Goal: Navigation & Orientation: Find specific page/section

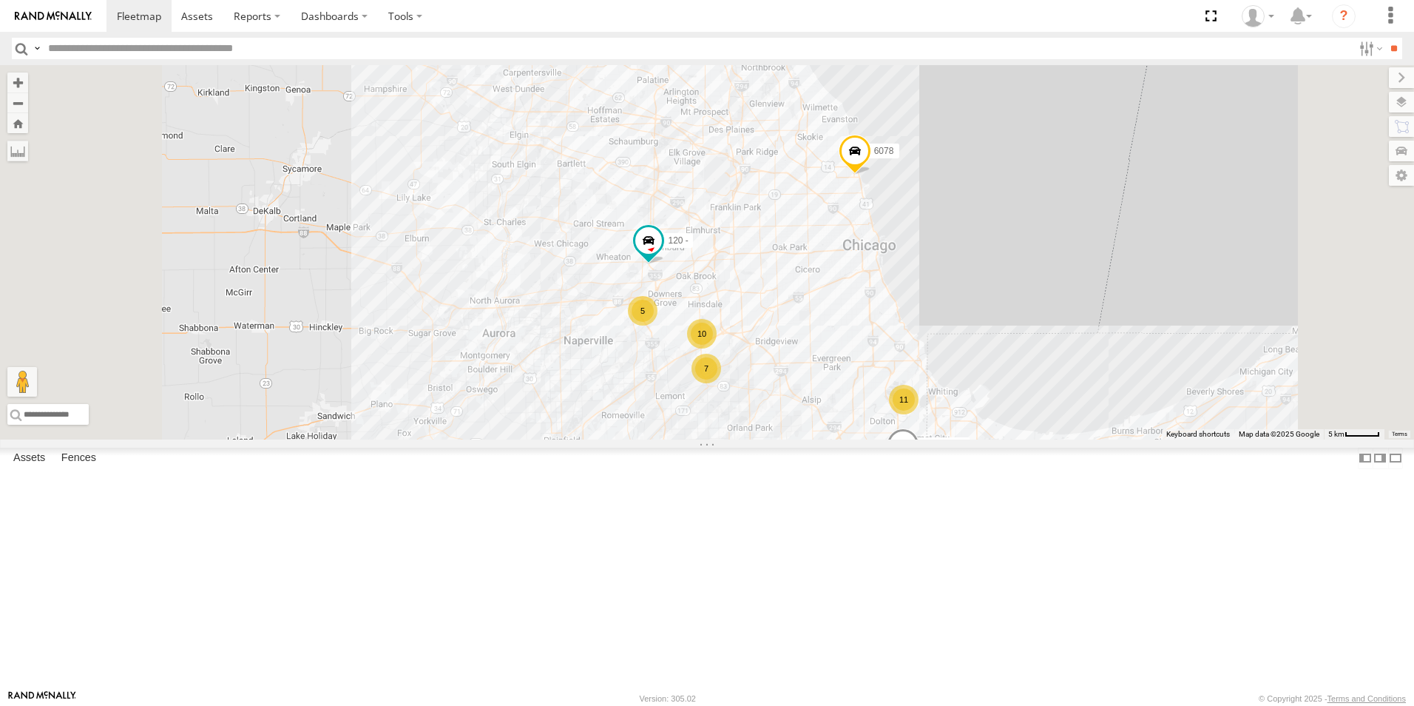
click at [0, 0] on div at bounding box center [0, 0] width 0 height 0
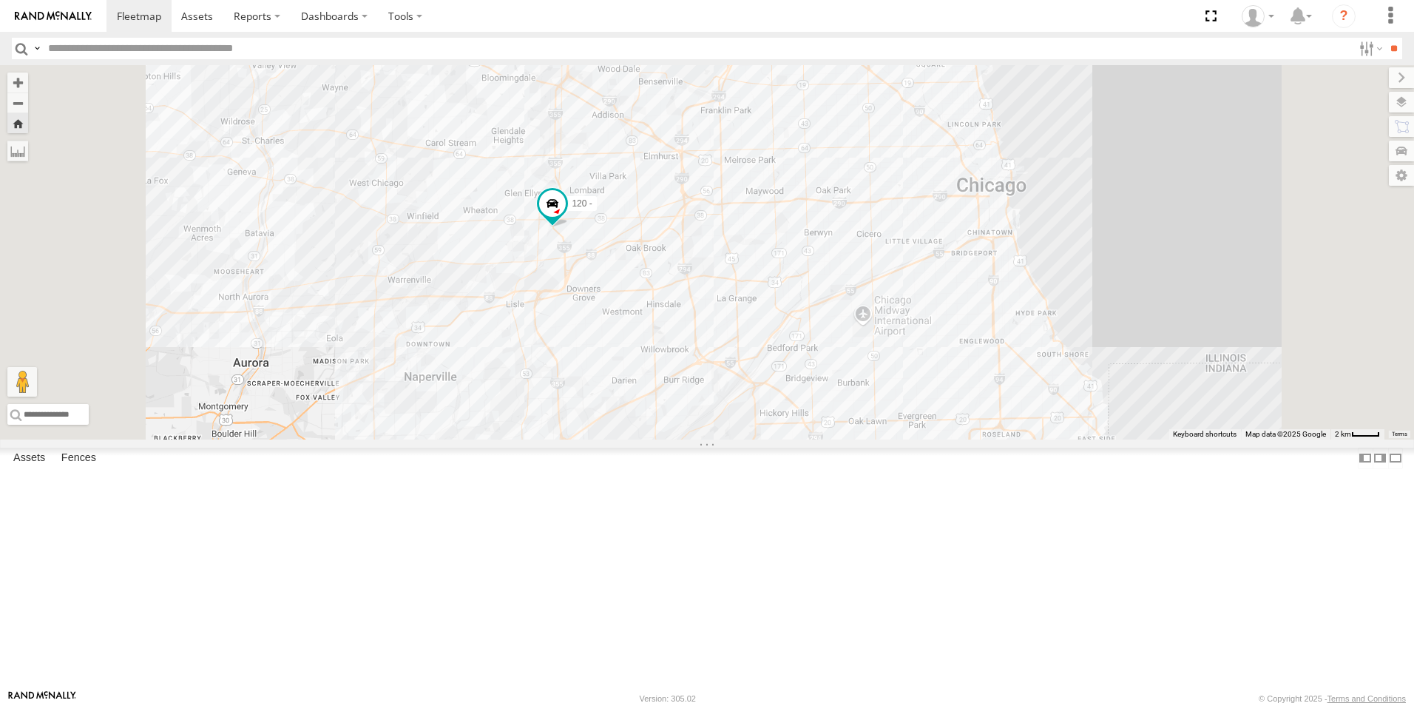
click at [0, 0] on div at bounding box center [0, 0] width 0 height 0
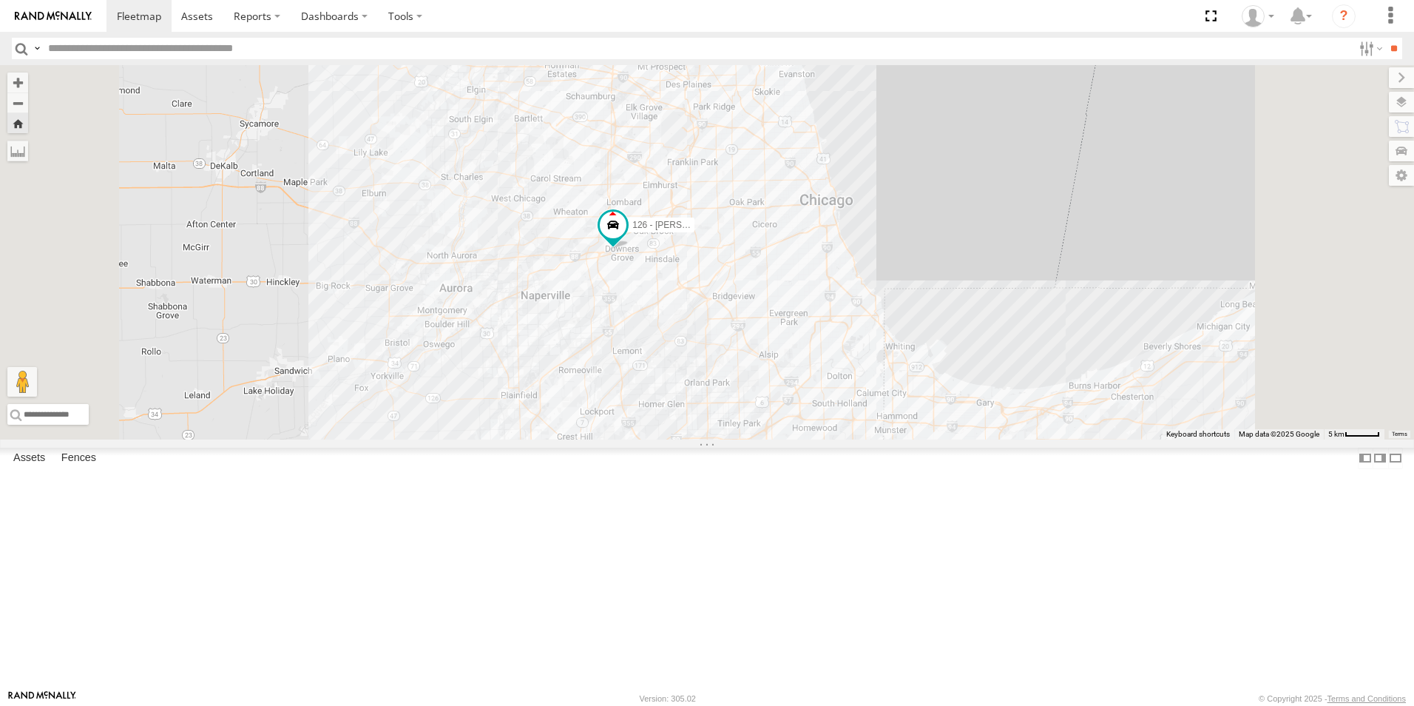
click at [0, 0] on div at bounding box center [0, 0] width 0 height 0
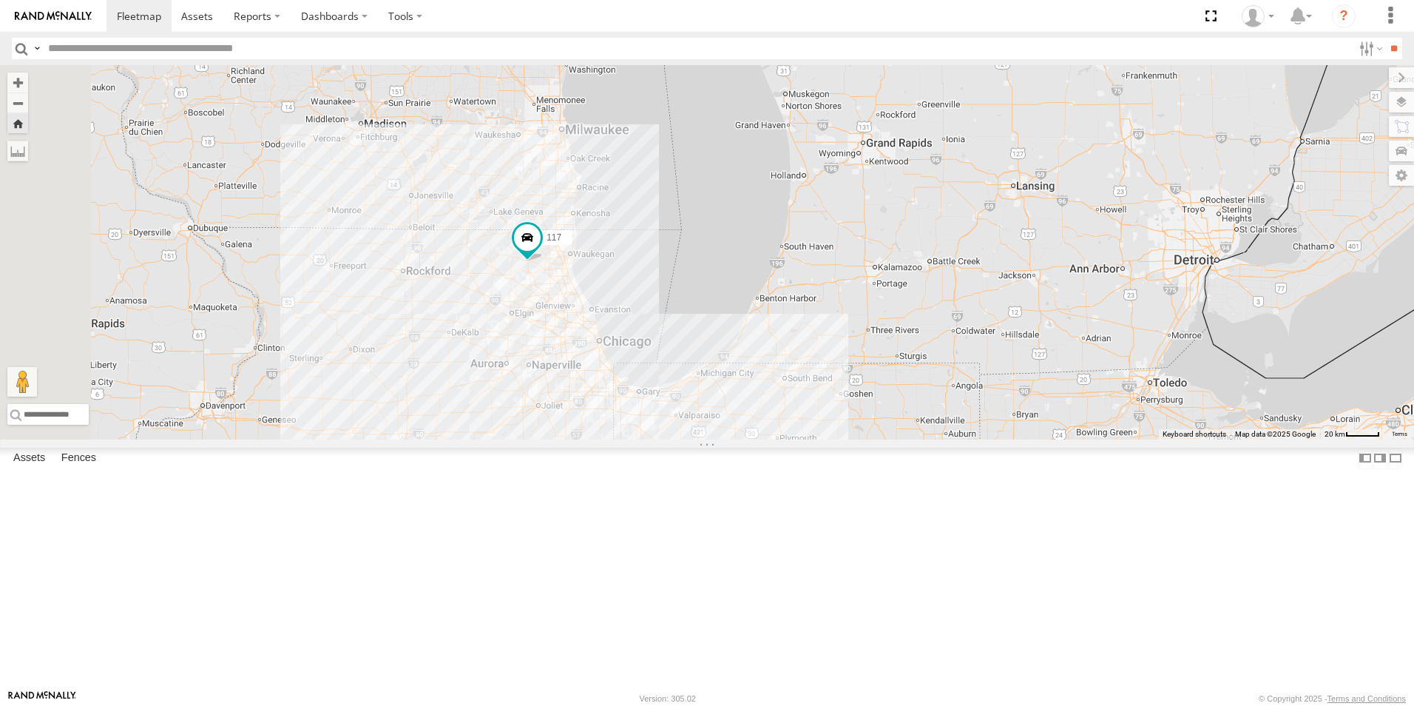
click at [57, 14] on img at bounding box center [53, 16] width 77 height 10
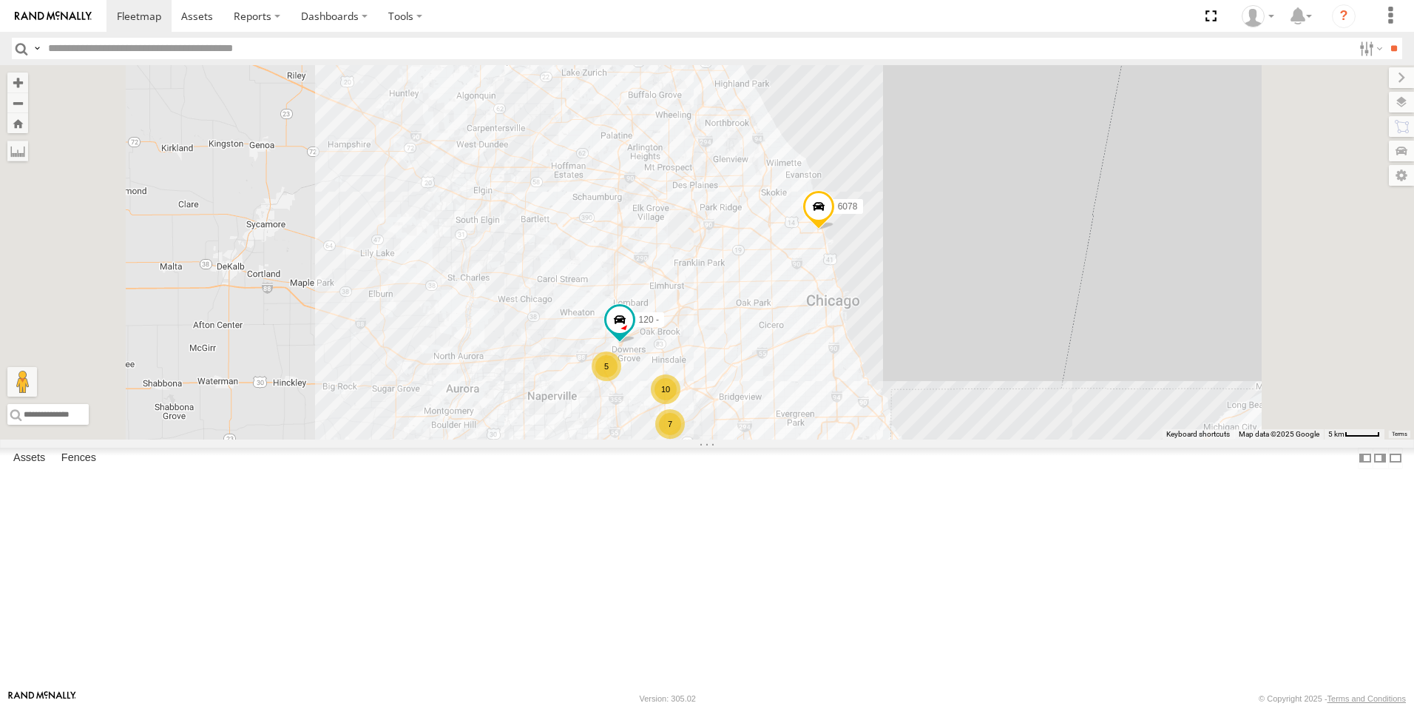
click at [0, 0] on div at bounding box center [0, 0] width 0 height 0
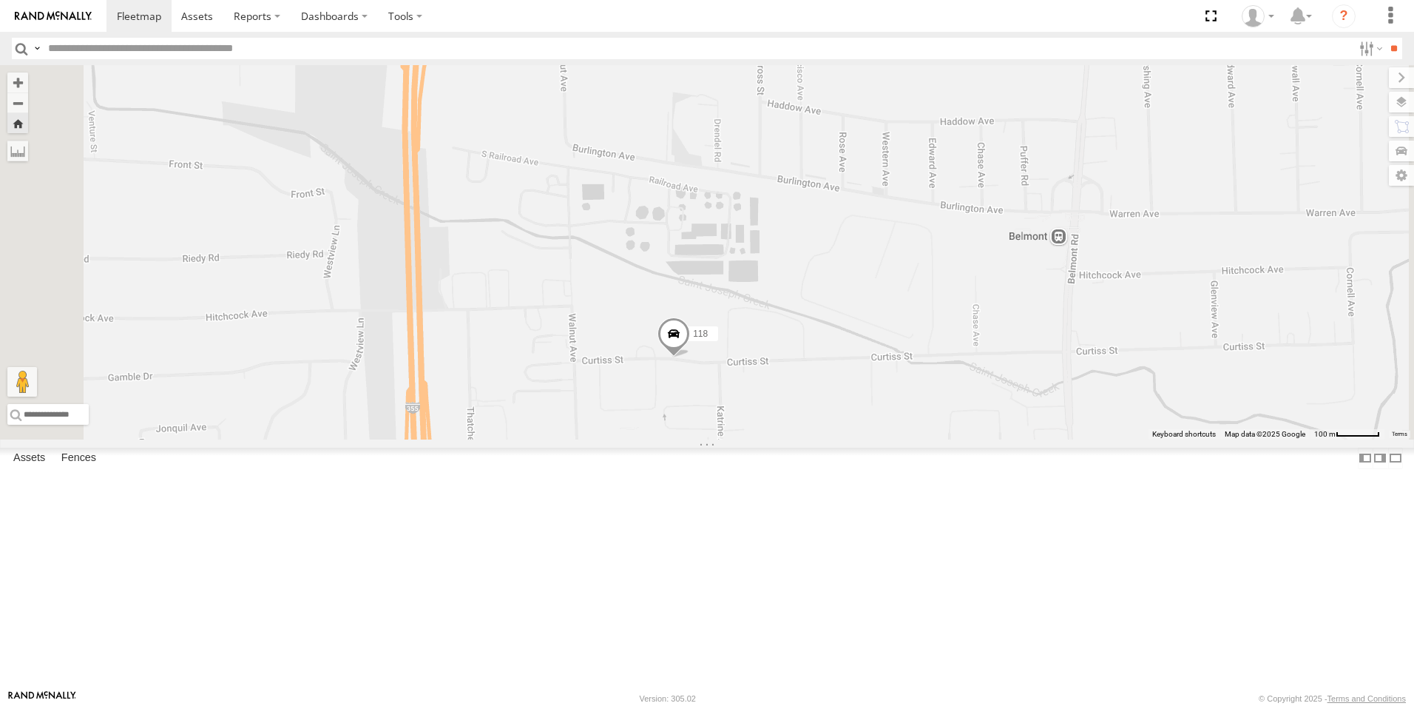
drag, startPoint x: 774, startPoint y: 246, endPoint x: 779, endPoint y: 495, distance: 250.0
click at [779, 439] on div "118" at bounding box center [707, 252] width 1414 height 374
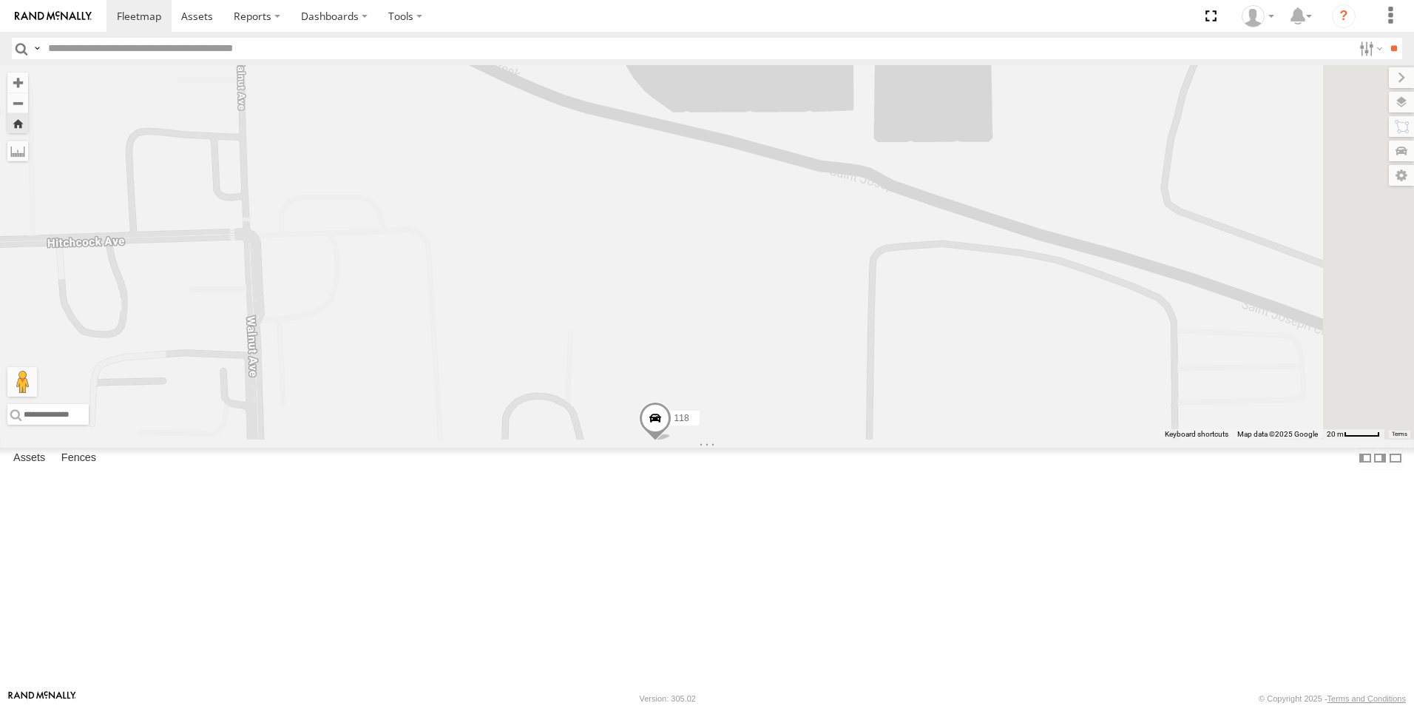
click at [671, 441] on span at bounding box center [655, 422] width 33 height 40
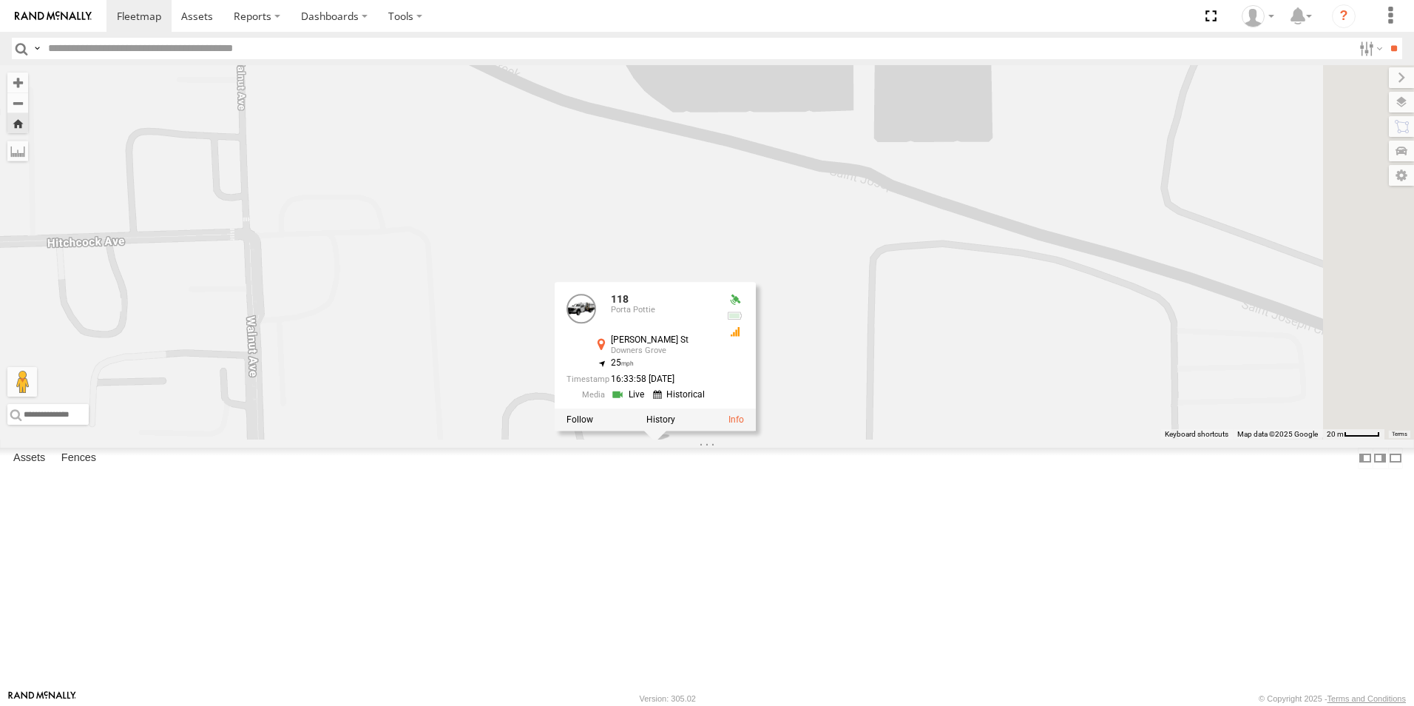
click at [823, 439] on div "118 118 Porta Pottie Curtiss St Downers Grove 41.79258 , -88.04928 25 16:33:58 …" at bounding box center [707, 252] width 1414 height 374
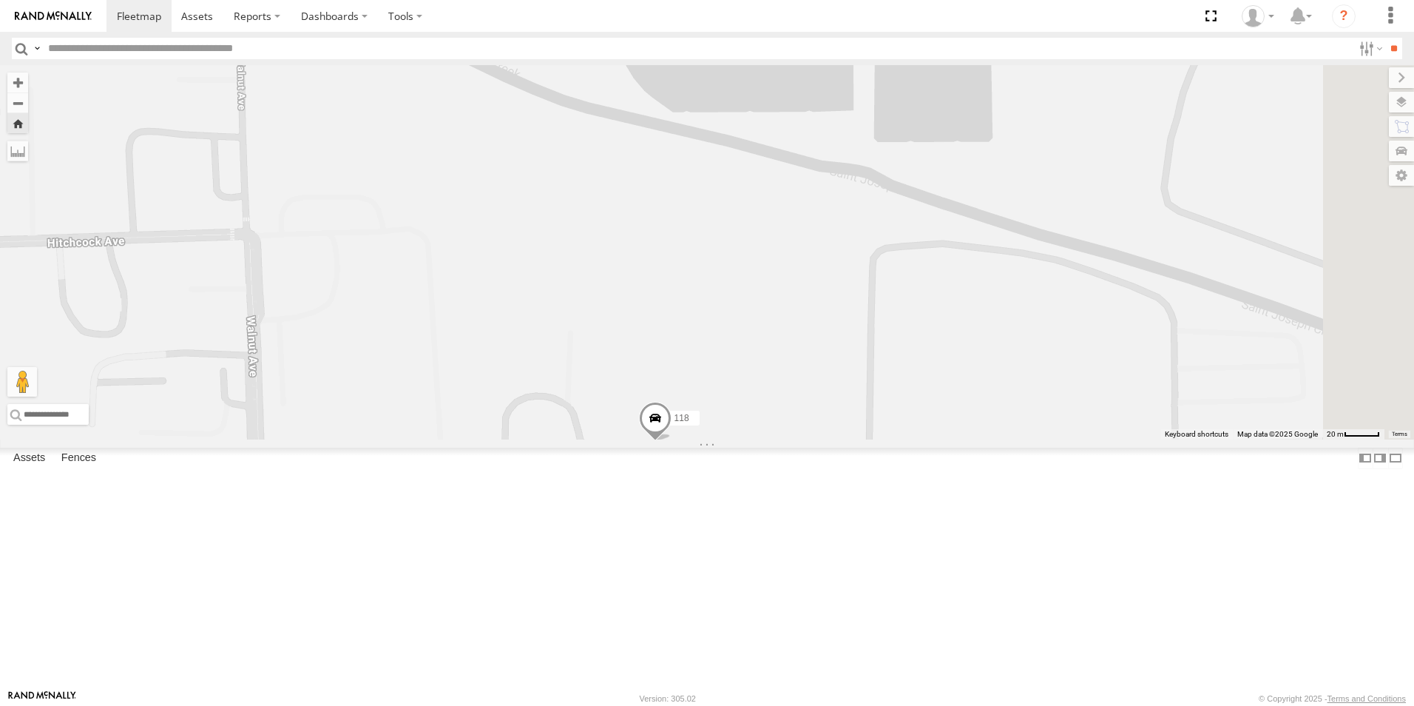
click at [0, 0] on div at bounding box center [0, 0] width 0 height 0
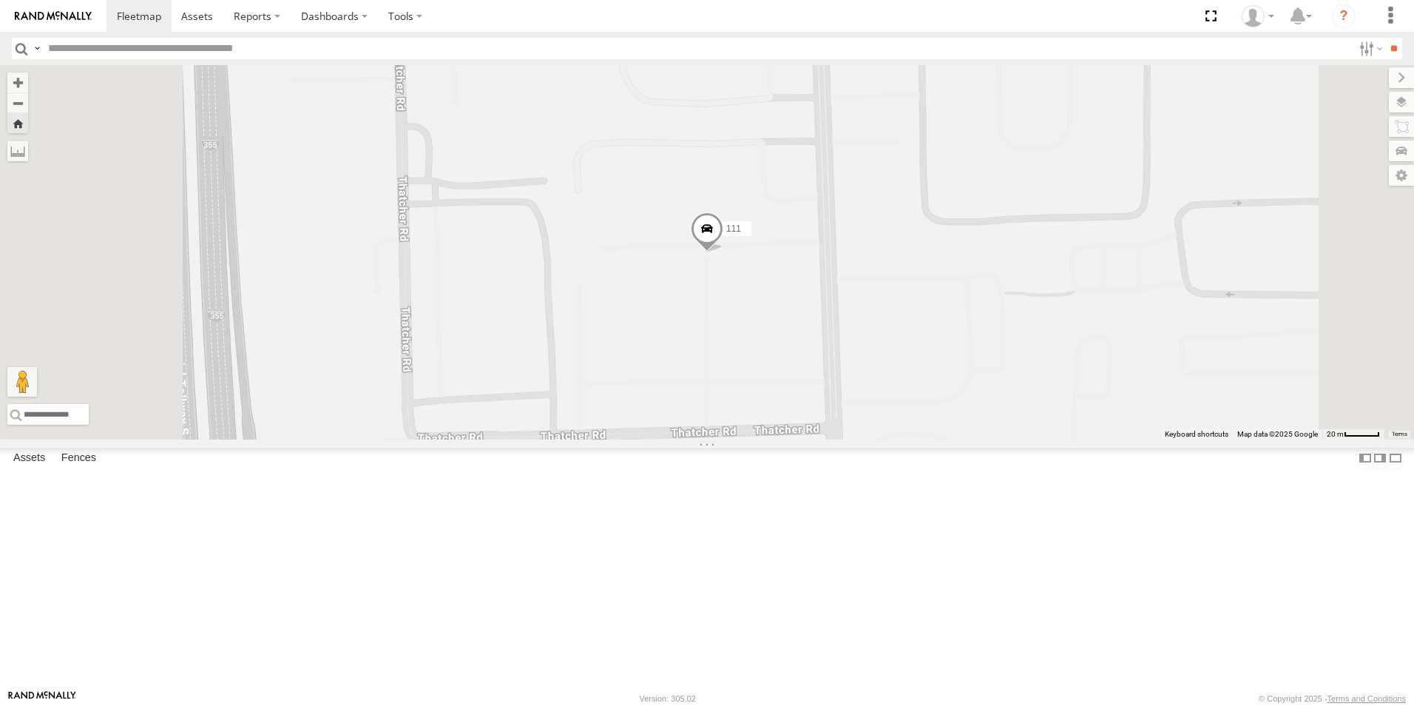
click at [0, 0] on div at bounding box center [0, 0] width 0 height 0
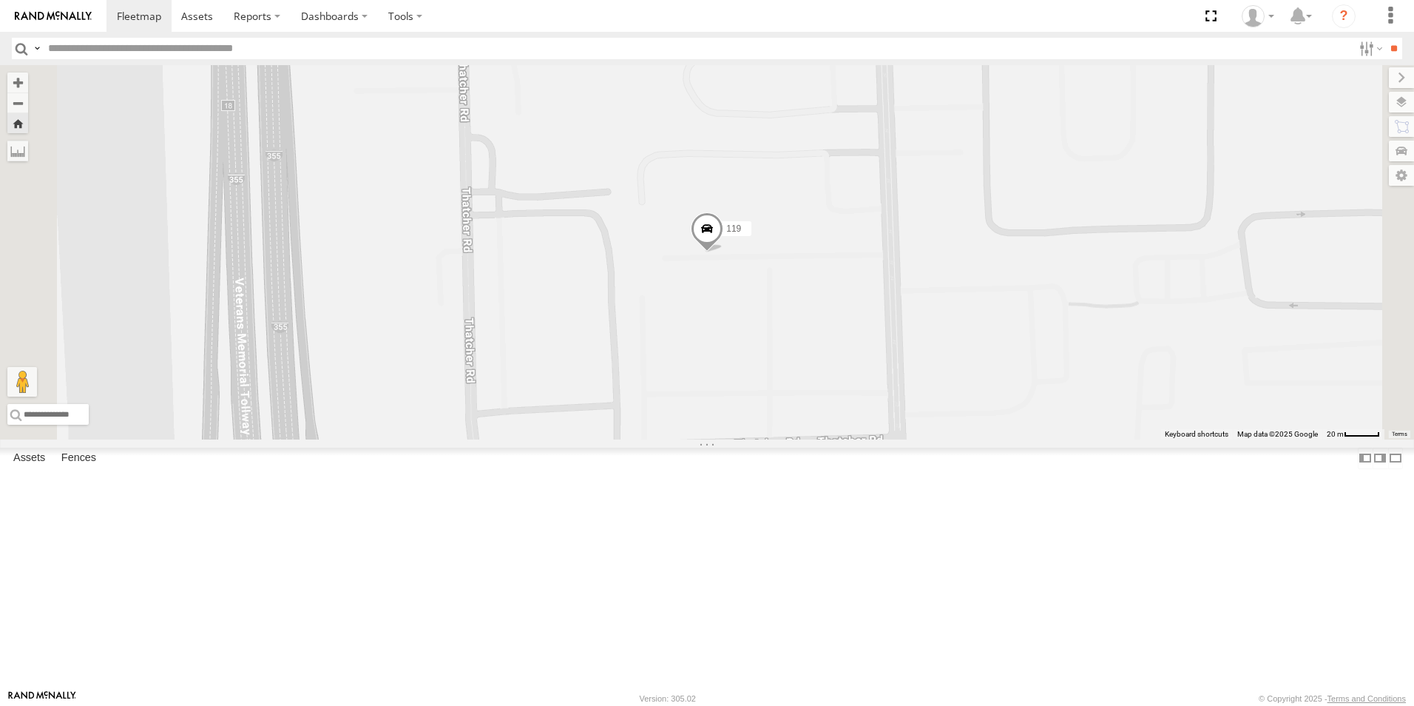
click at [22, 12] on img at bounding box center [53, 16] width 77 height 10
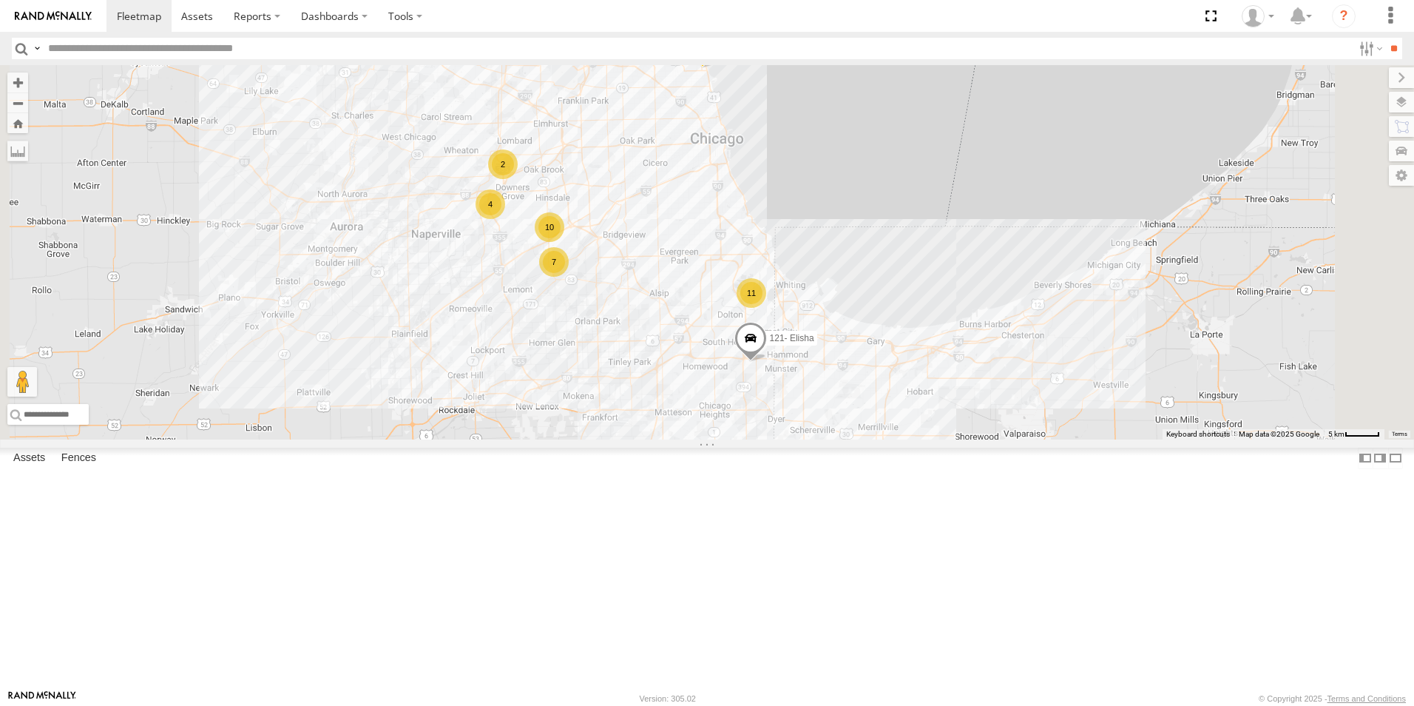
drag, startPoint x: 907, startPoint y: 577, endPoint x: 781, endPoint y: 402, distance: 216.1
click at [781, 402] on div "10 7 11 4 2 121- Elisha 117 6078" at bounding box center [707, 252] width 1414 height 374
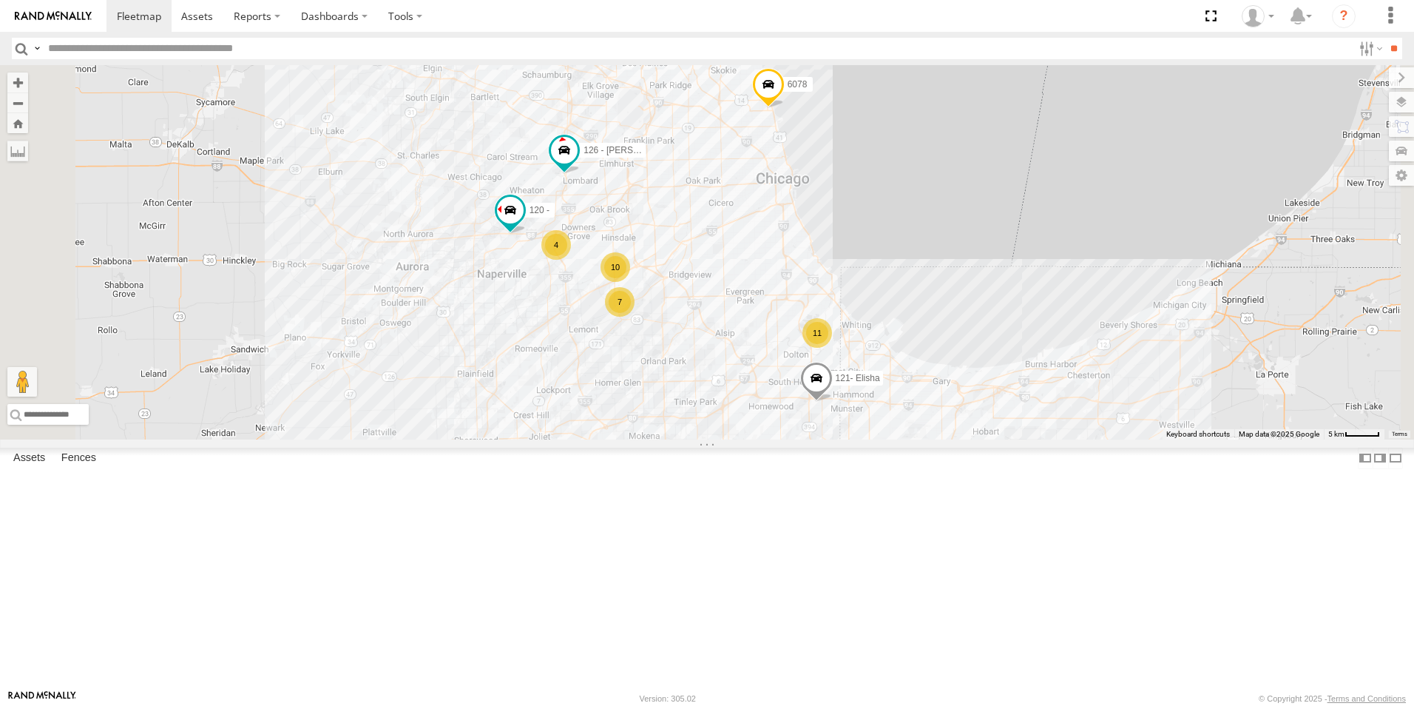
click at [0, 0] on div at bounding box center [0, 0] width 0 height 0
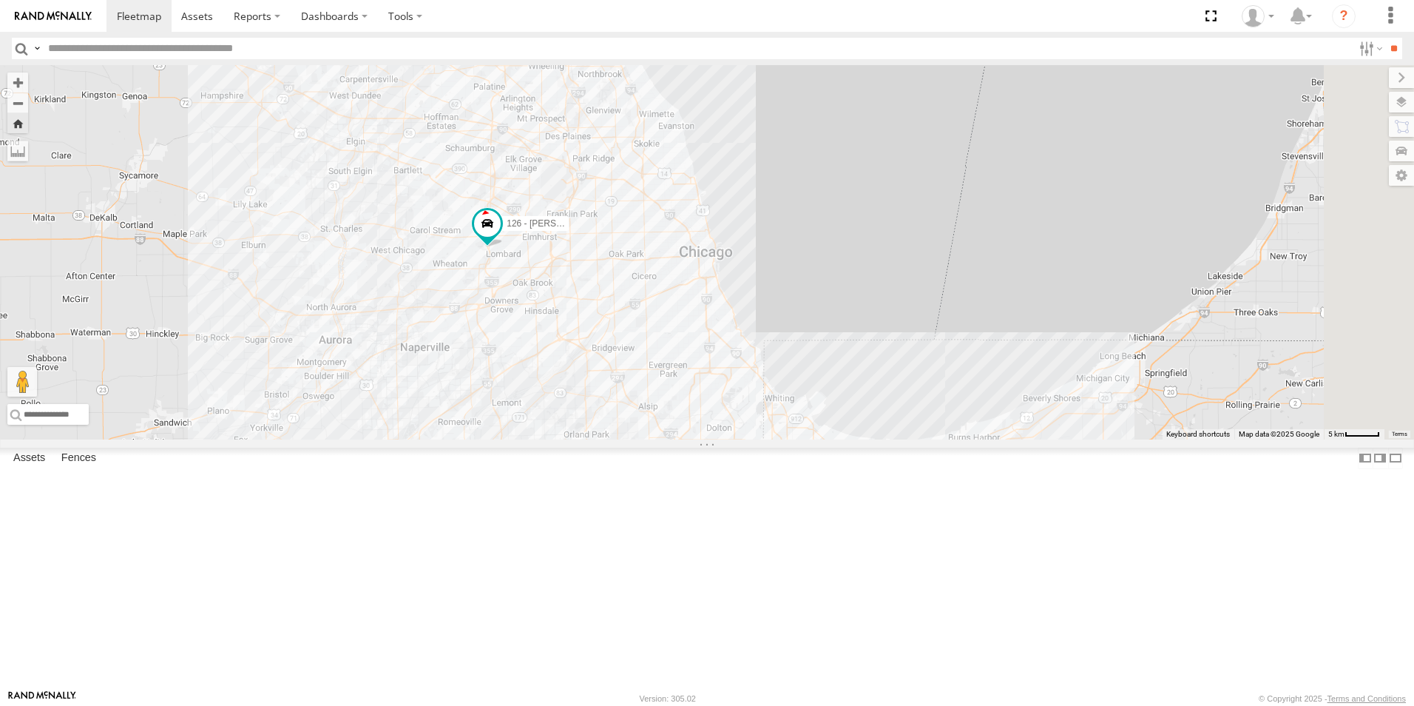
click at [75, 16] on img at bounding box center [53, 16] width 77 height 10
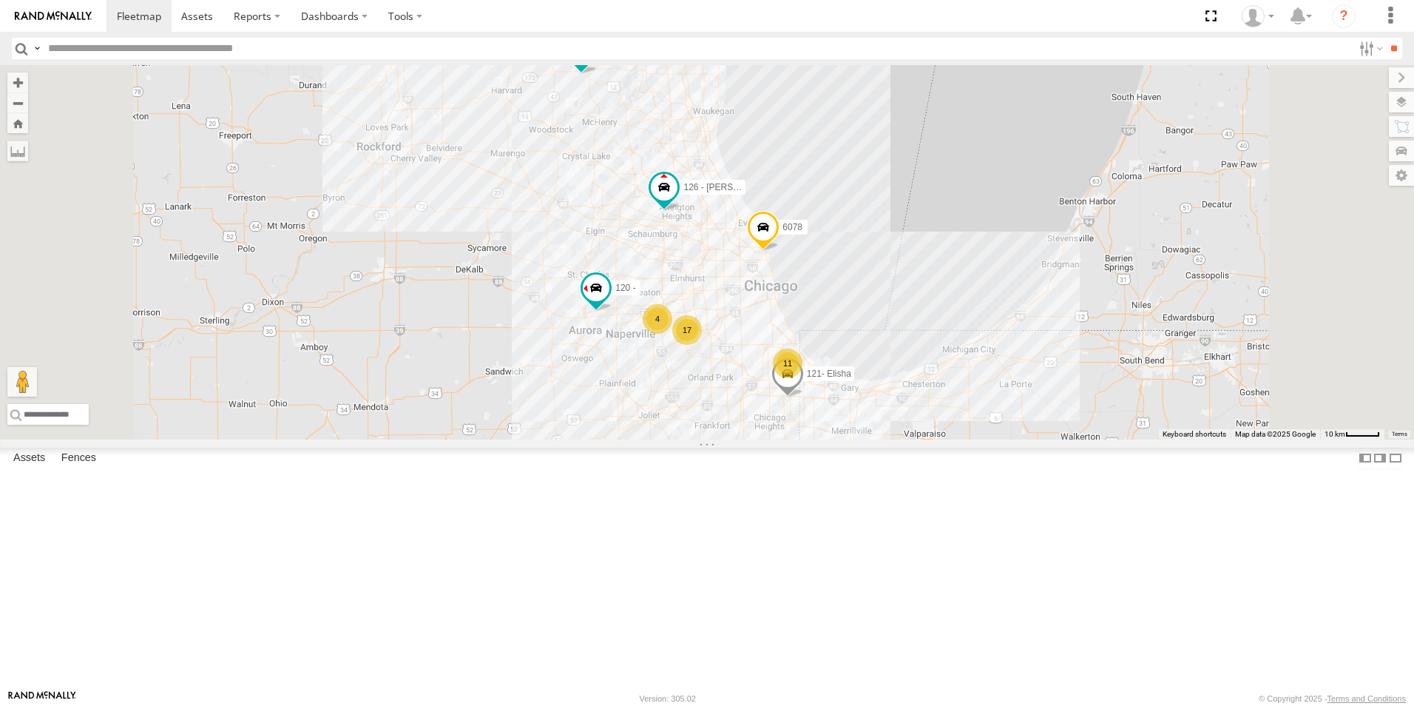
click at [0, 0] on div at bounding box center [0, 0] width 0 height 0
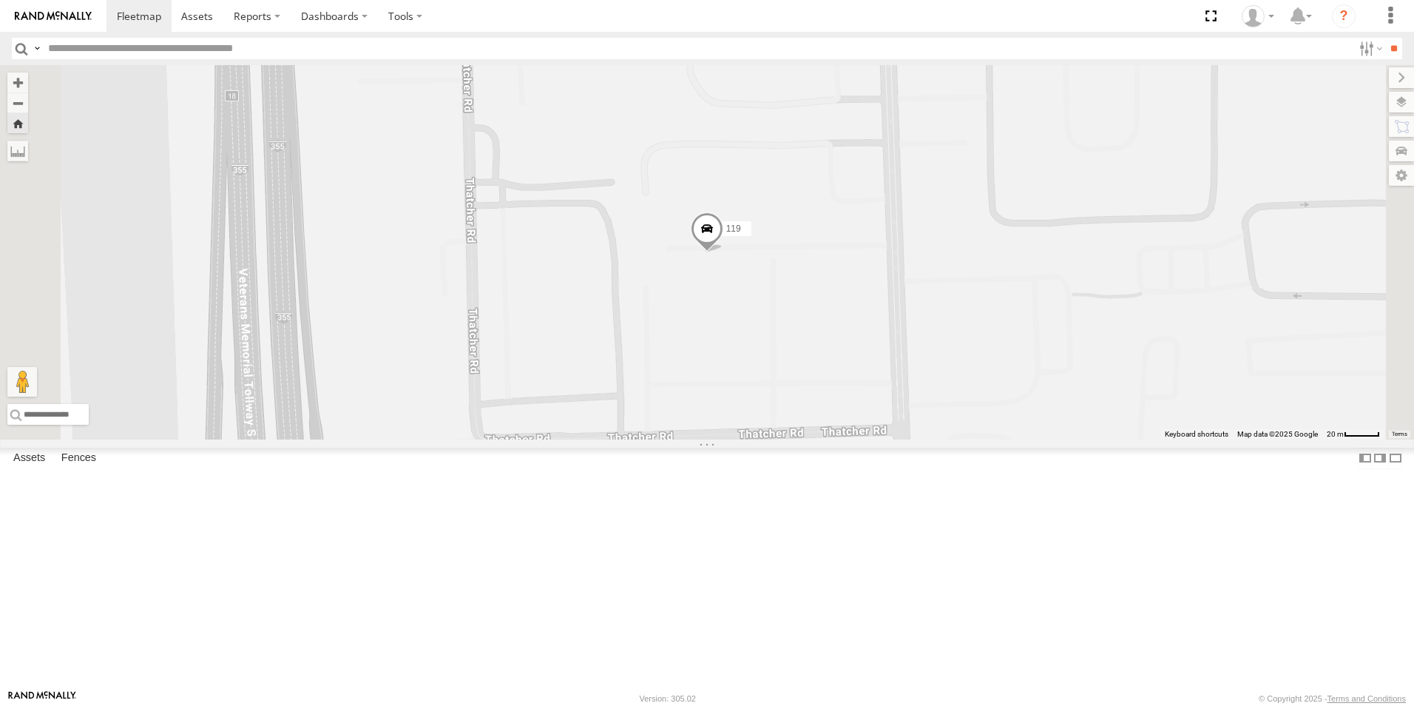
click at [0, 0] on div at bounding box center [0, 0] width 0 height 0
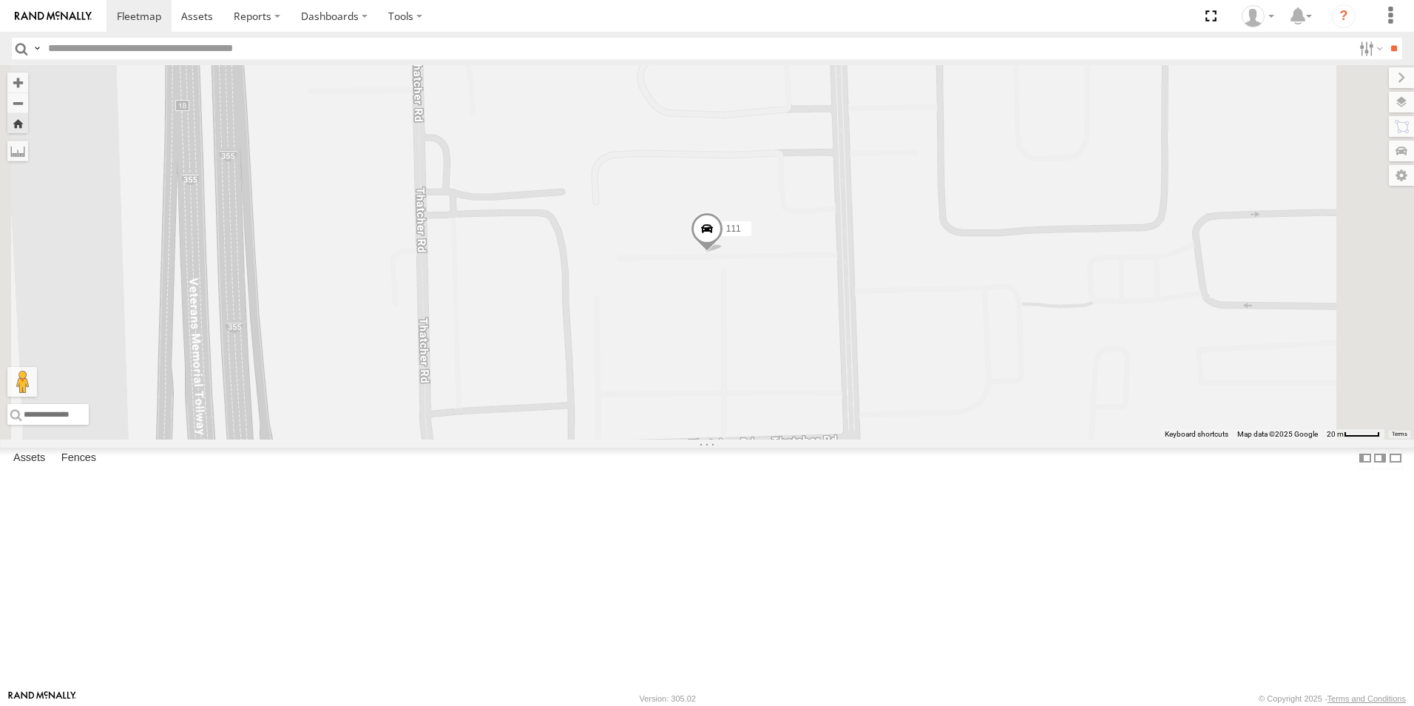
click at [0, 0] on div at bounding box center [0, 0] width 0 height 0
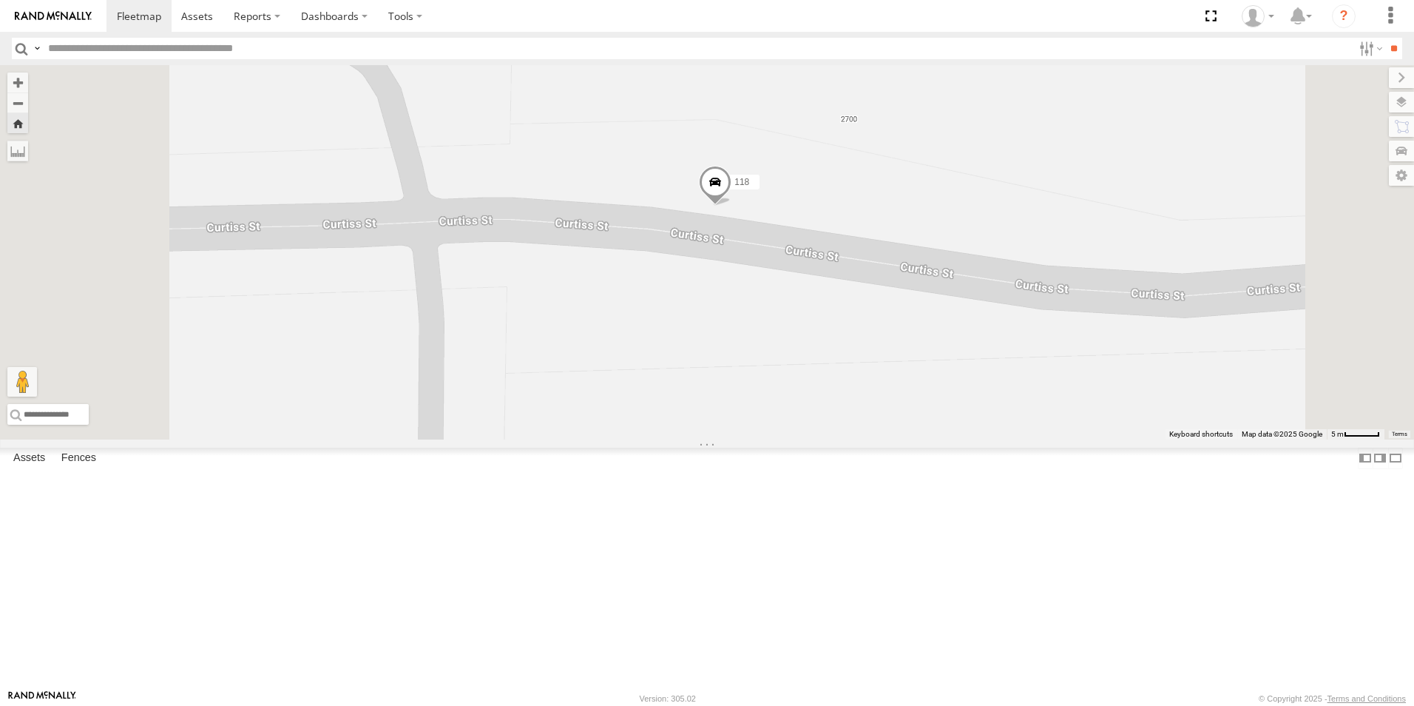
scroll to position [148, 0]
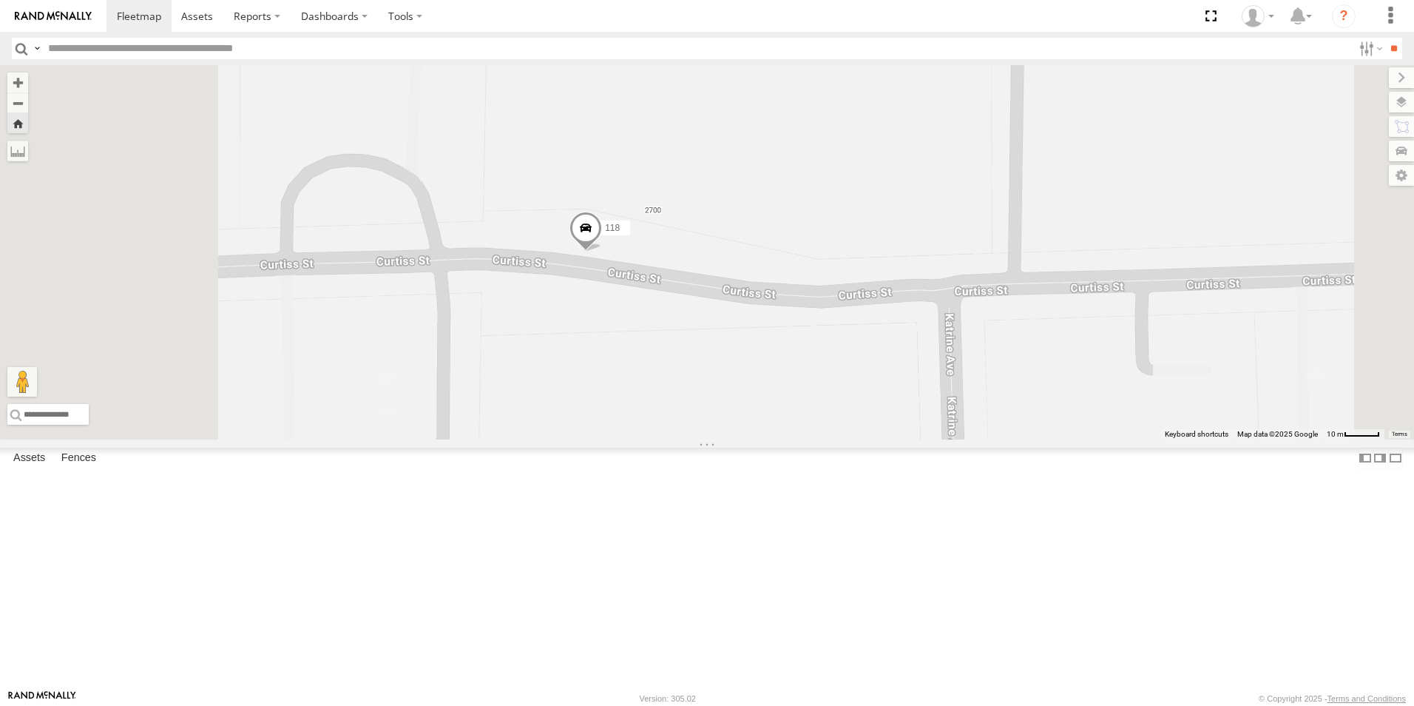
drag, startPoint x: 465, startPoint y: 433, endPoint x: 589, endPoint y: 419, distance: 124.3
click at [589, 419] on div "118" at bounding box center [707, 252] width 1414 height 374
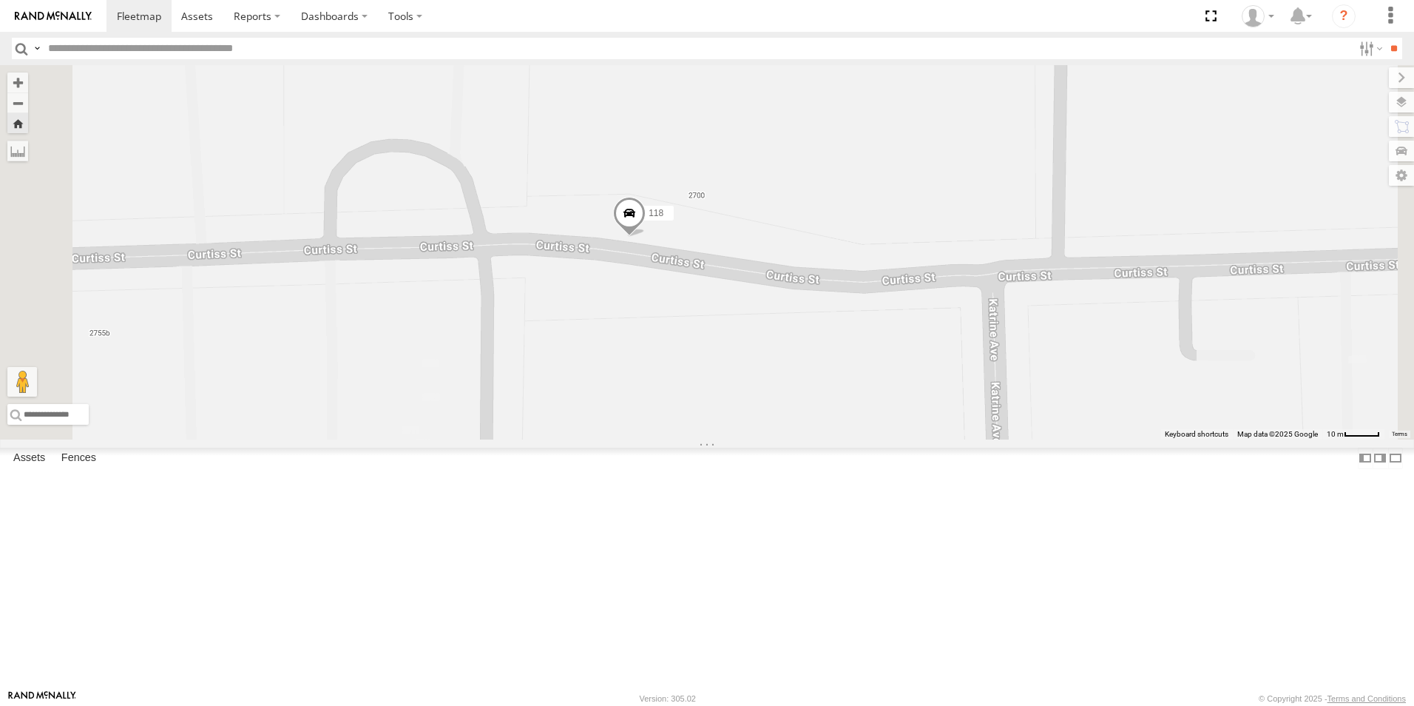
click at [646, 237] on span at bounding box center [629, 217] width 33 height 40
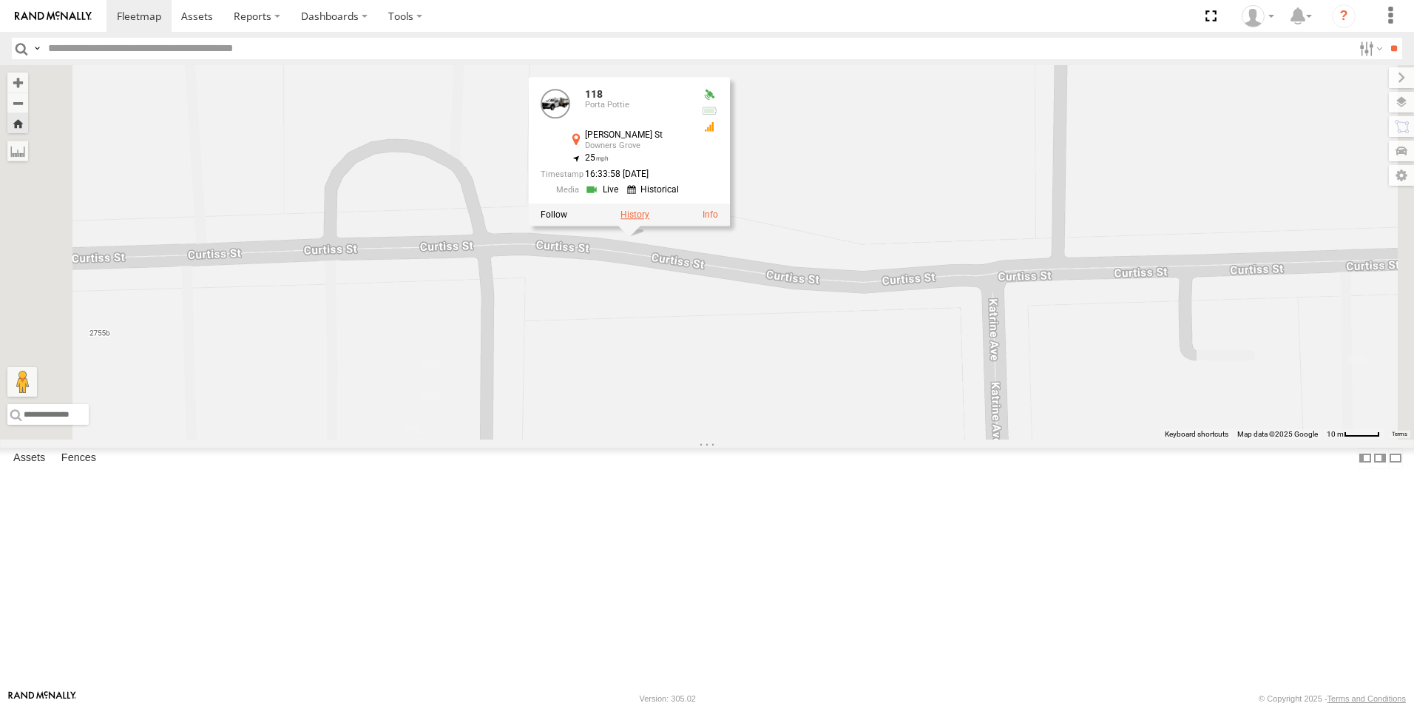
click at [649, 220] on label at bounding box center [634, 215] width 29 height 10
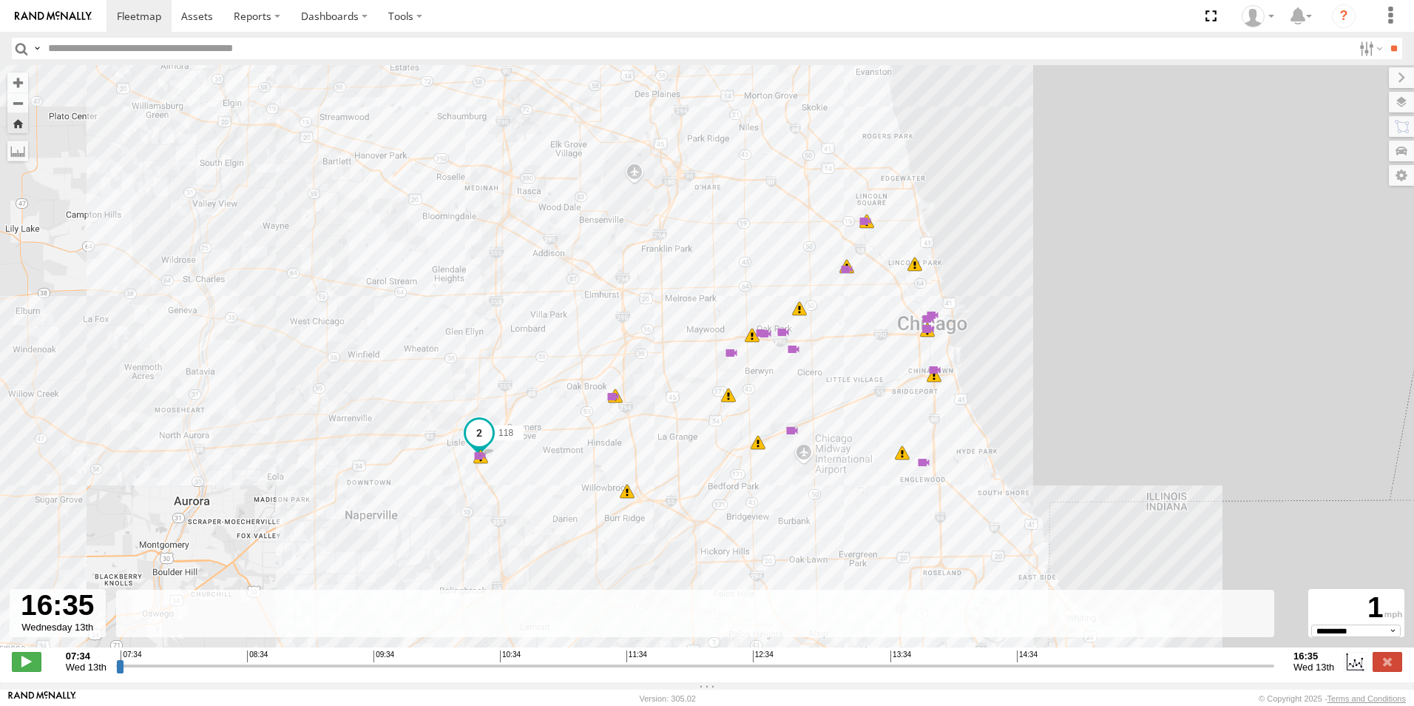
drag, startPoint x: 724, startPoint y: 675, endPoint x: 1296, endPoint y: 697, distance: 572.8
type input "**********"
click at [1274, 672] on input "range" at bounding box center [695, 665] width 1158 height 14
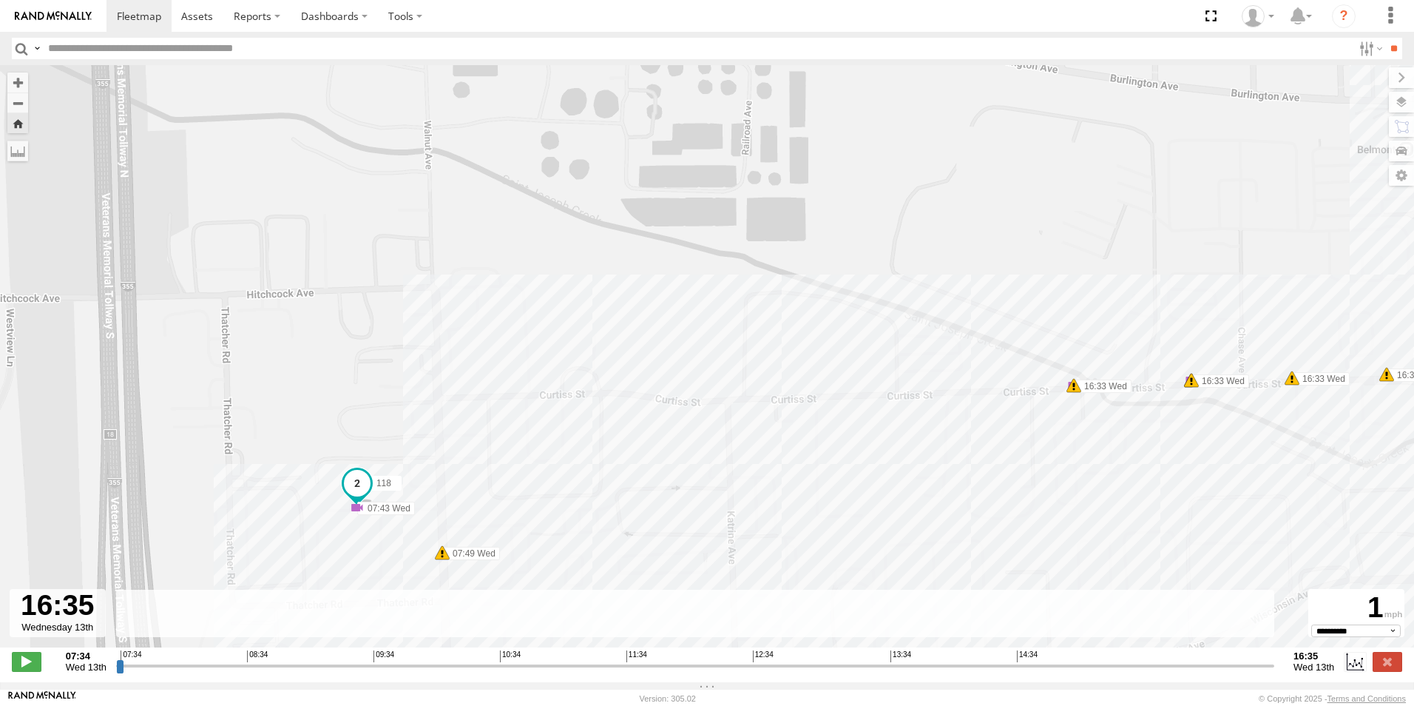
click at [41, 16] on img at bounding box center [53, 16] width 77 height 10
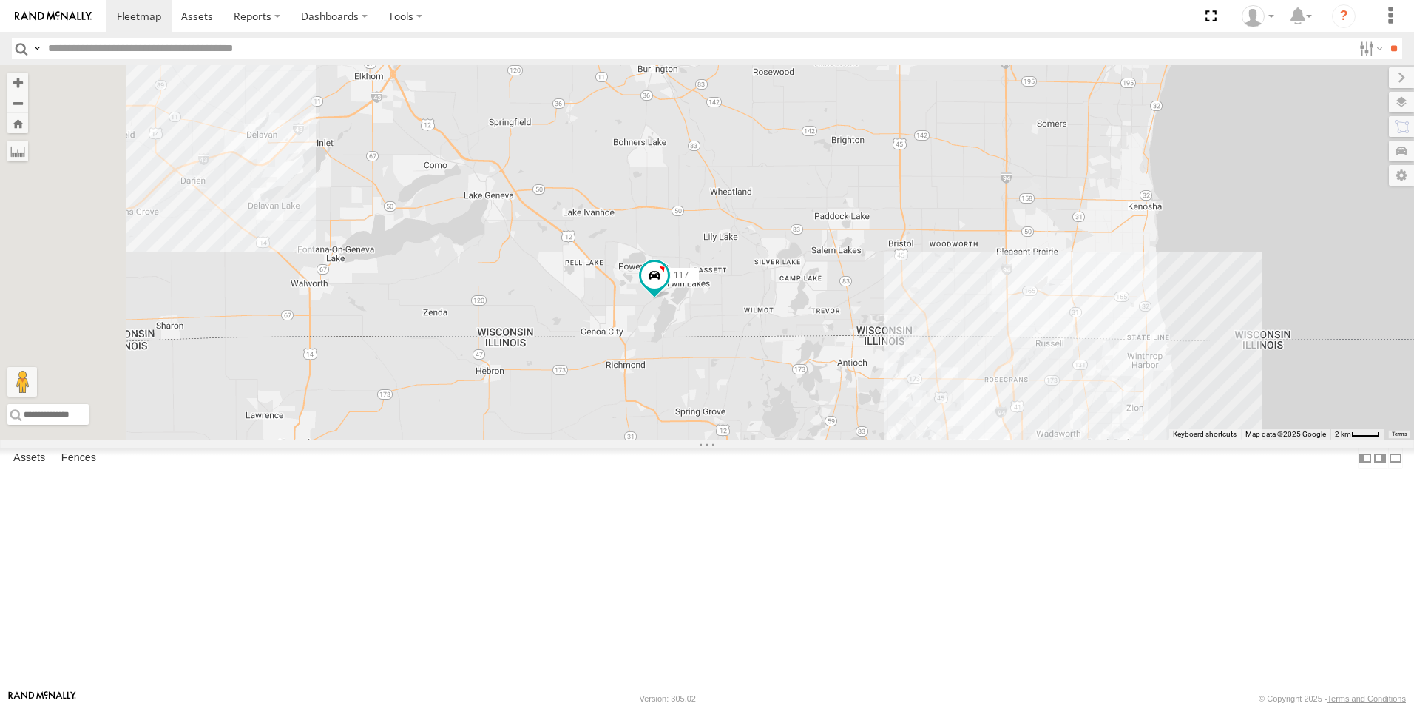
drag, startPoint x: 743, startPoint y: 206, endPoint x: 787, endPoint y: 457, distance: 255.2
click at [785, 439] on div "126 - Cory F 121- Elisha 120 - 117 6078" at bounding box center [707, 252] width 1414 height 374
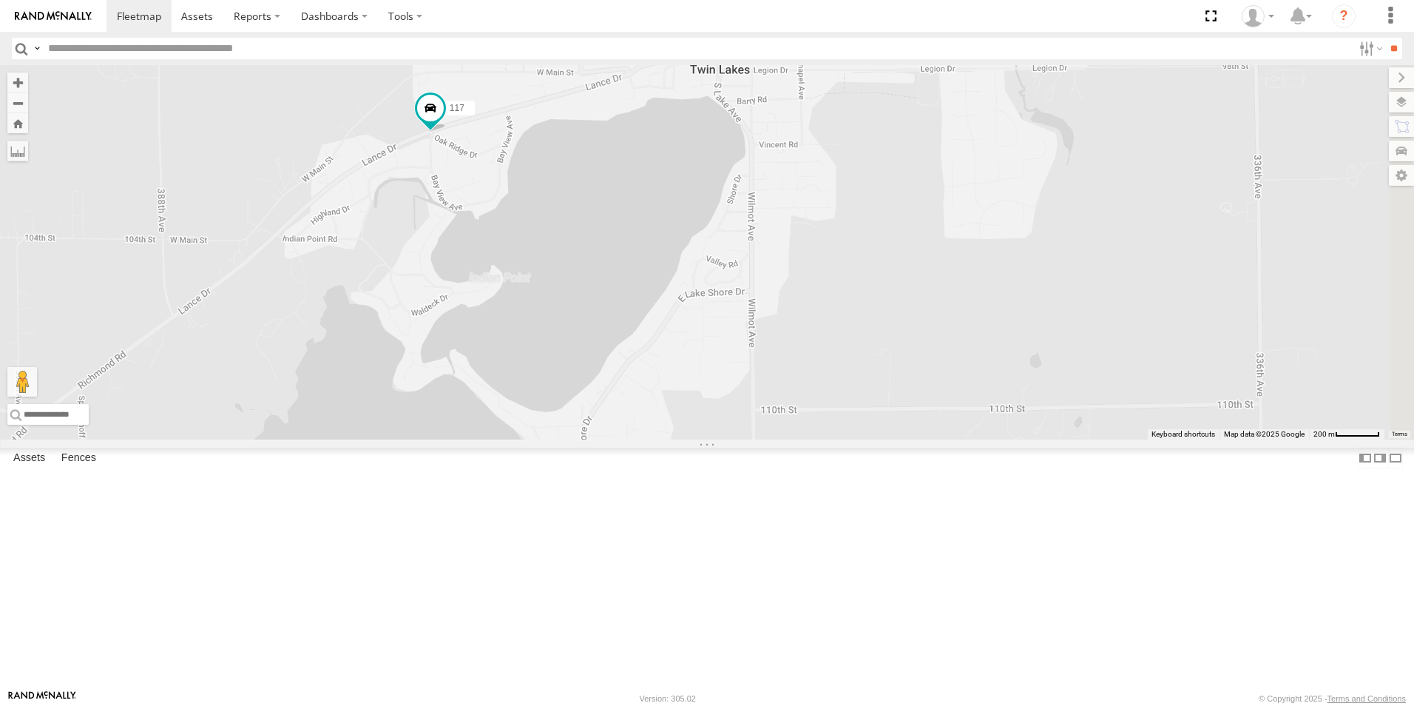
drag, startPoint x: 947, startPoint y: 503, endPoint x: 469, endPoint y: 427, distance: 484.4
click at [469, 427] on div "126 - Cory F 121- Elisha 120 - 117 6078" at bounding box center [707, 252] width 1414 height 374
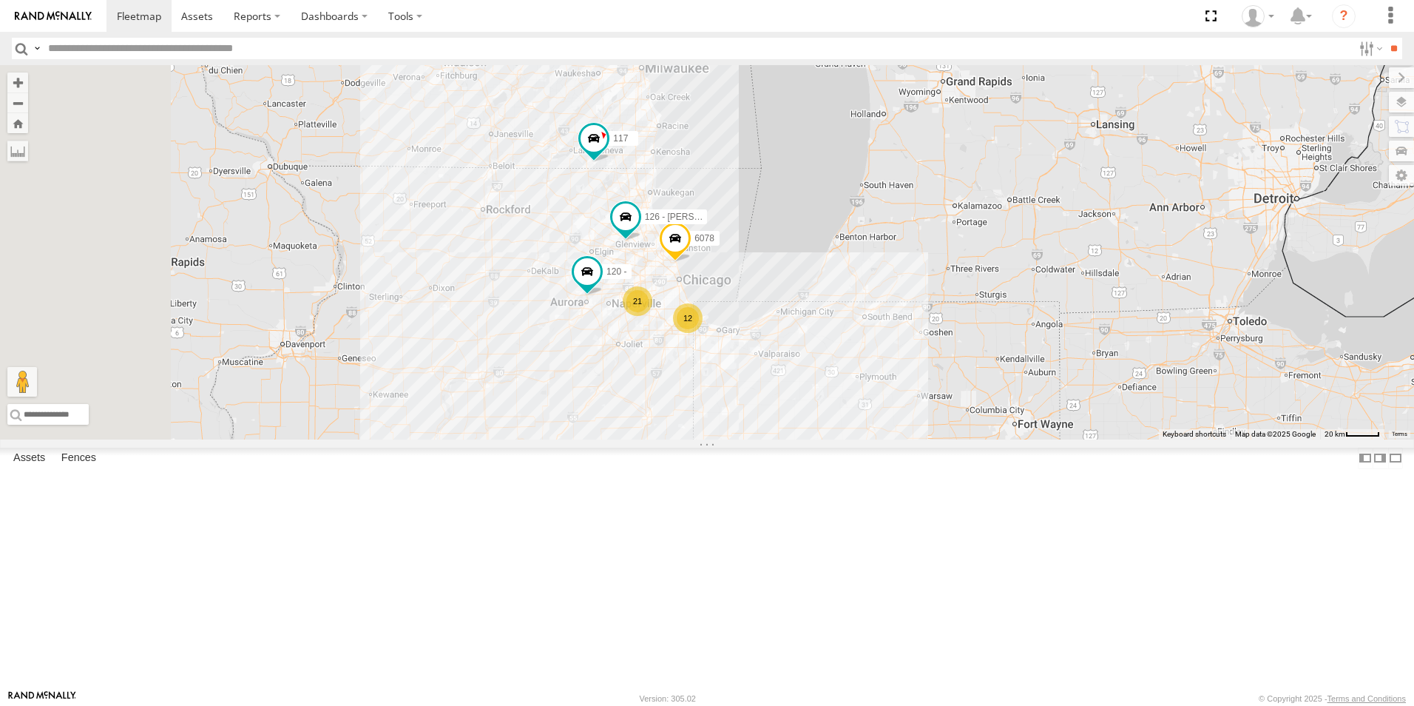
drag, startPoint x: 669, startPoint y: 534, endPoint x: 752, endPoint y: 390, distance: 166.3
click at [752, 390] on div "126 - Cory F 120 - 117 6078 21 12" at bounding box center [707, 252] width 1414 height 374
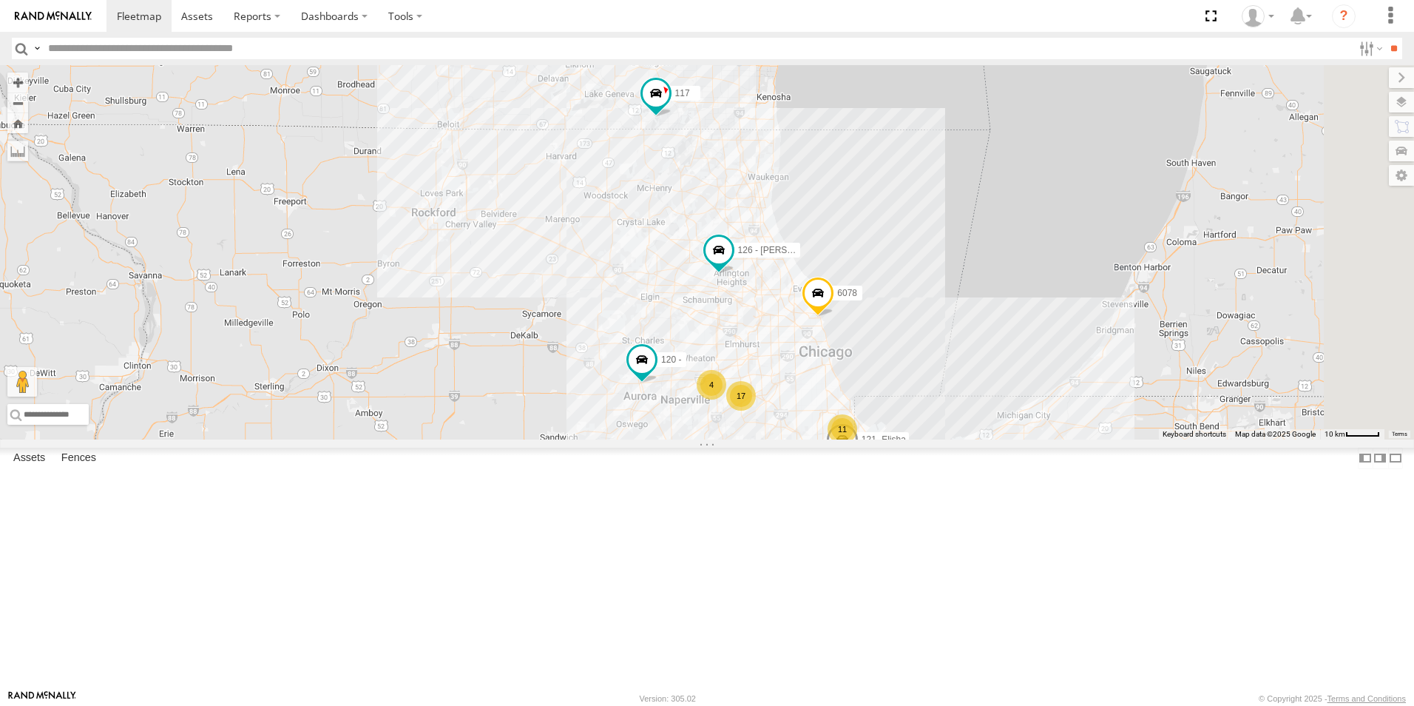
drag, startPoint x: 698, startPoint y: 411, endPoint x: 676, endPoint y: 496, distance: 87.9
click at [676, 439] on div "126 - Cory F 120 - 117 6078 17 11 4 121- Elisha" at bounding box center [707, 252] width 1414 height 374
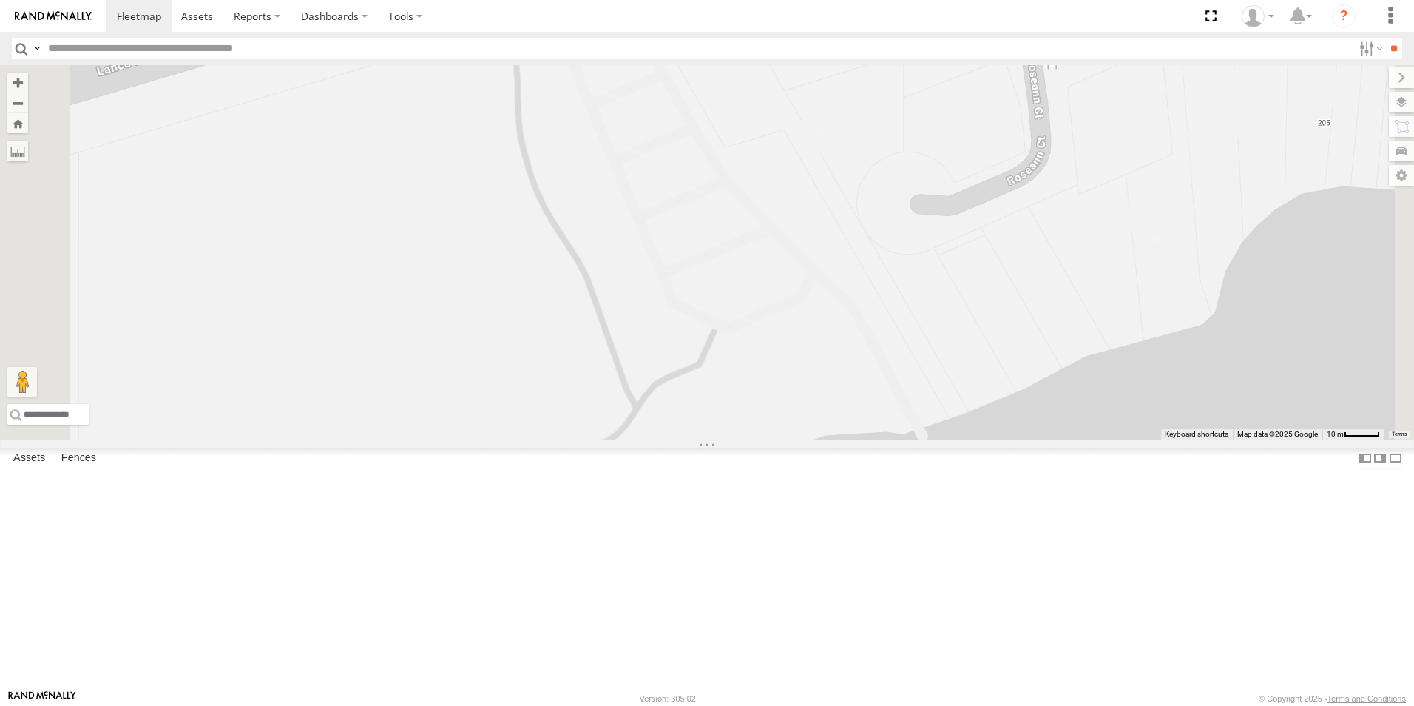
click at [581, 15] on span at bounding box center [568, 1] width 27 height 27
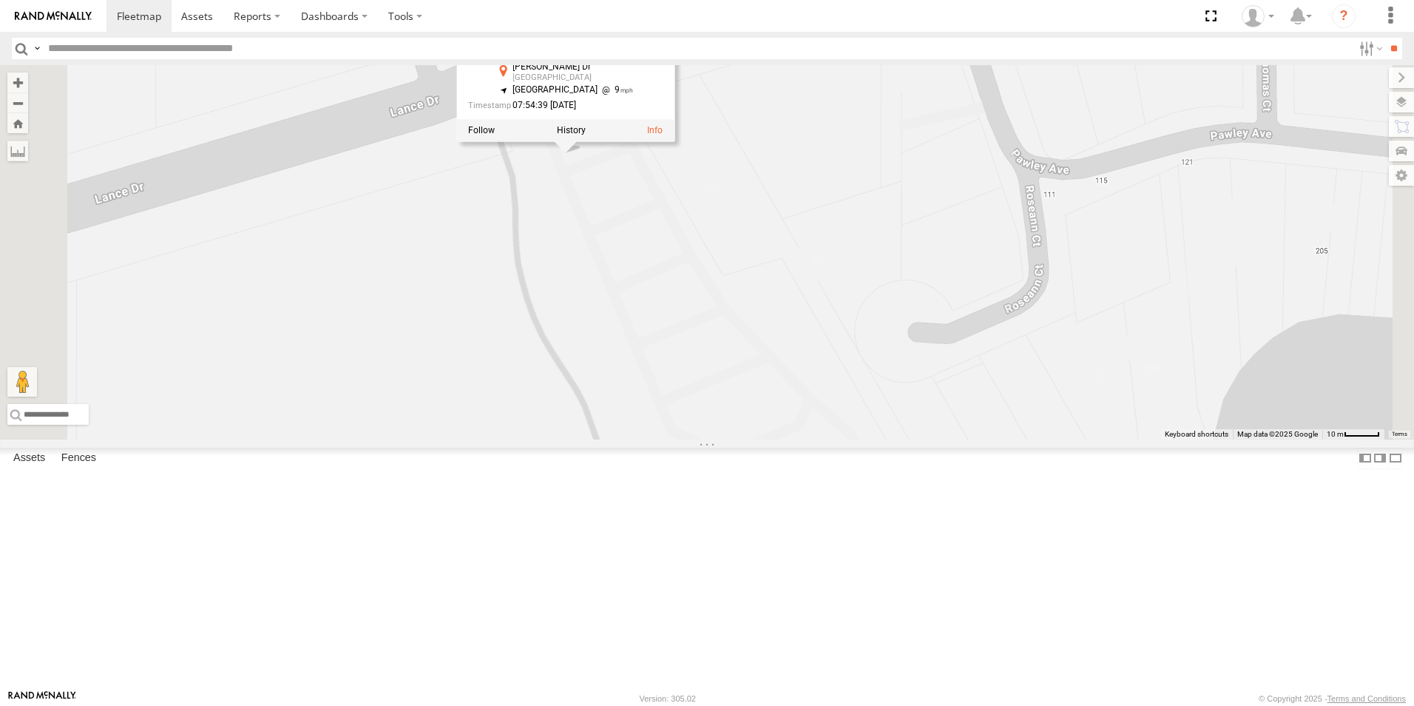
drag, startPoint x: 611, startPoint y: 269, endPoint x: 609, endPoint y: 353, distance: 84.3
click at [609, 353] on div "126 - Cory F 120 - 117 6078 121- Elisha 117 Pick Up Lance Dr Twin Lakes 42.5303…" at bounding box center [707, 252] width 1414 height 374
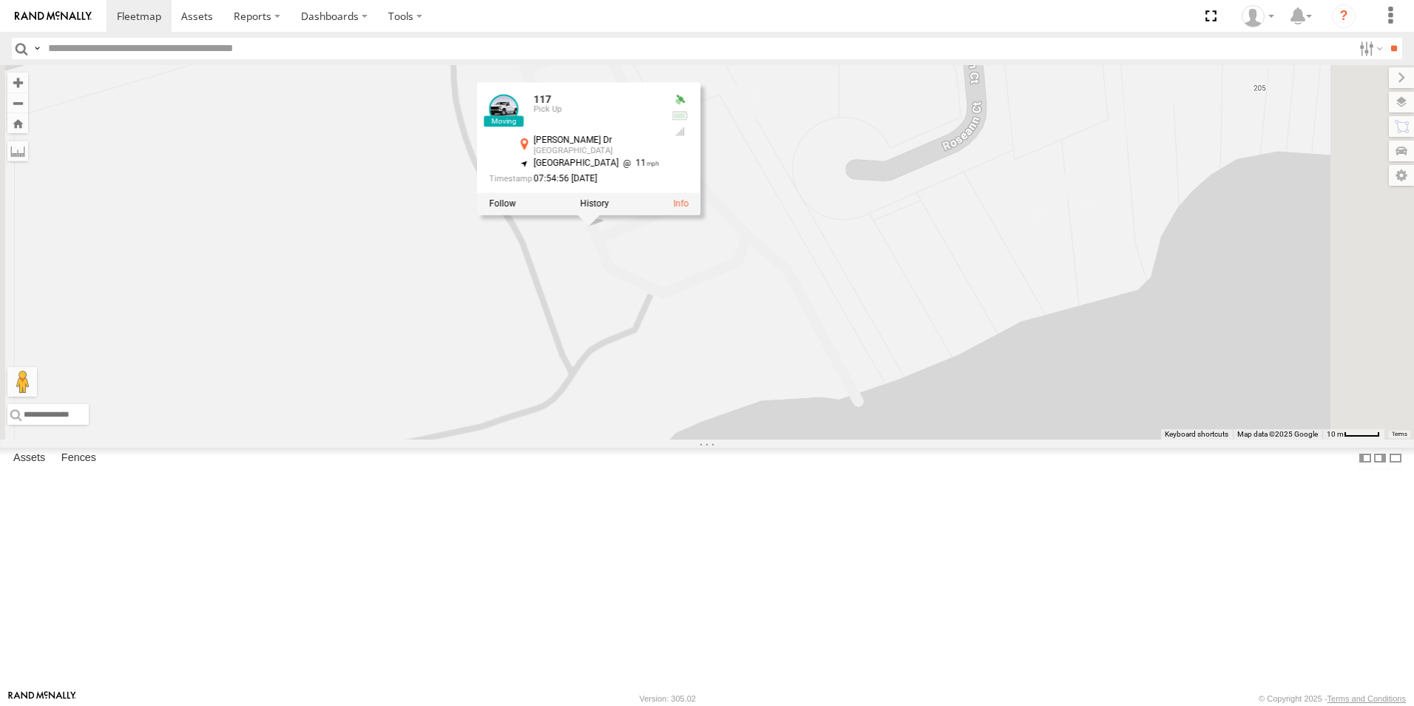
drag, startPoint x: 784, startPoint y: 578, endPoint x: 707, endPoint y: 365, distance: 226.4
click at [707, 365] on div "126 - Cory F 120 - 117 6078 121- Elisha 117 Pick Up Lance Dr Twin Lakes 42.5297…" at bounding box center [707, 252] width 1414 height 374
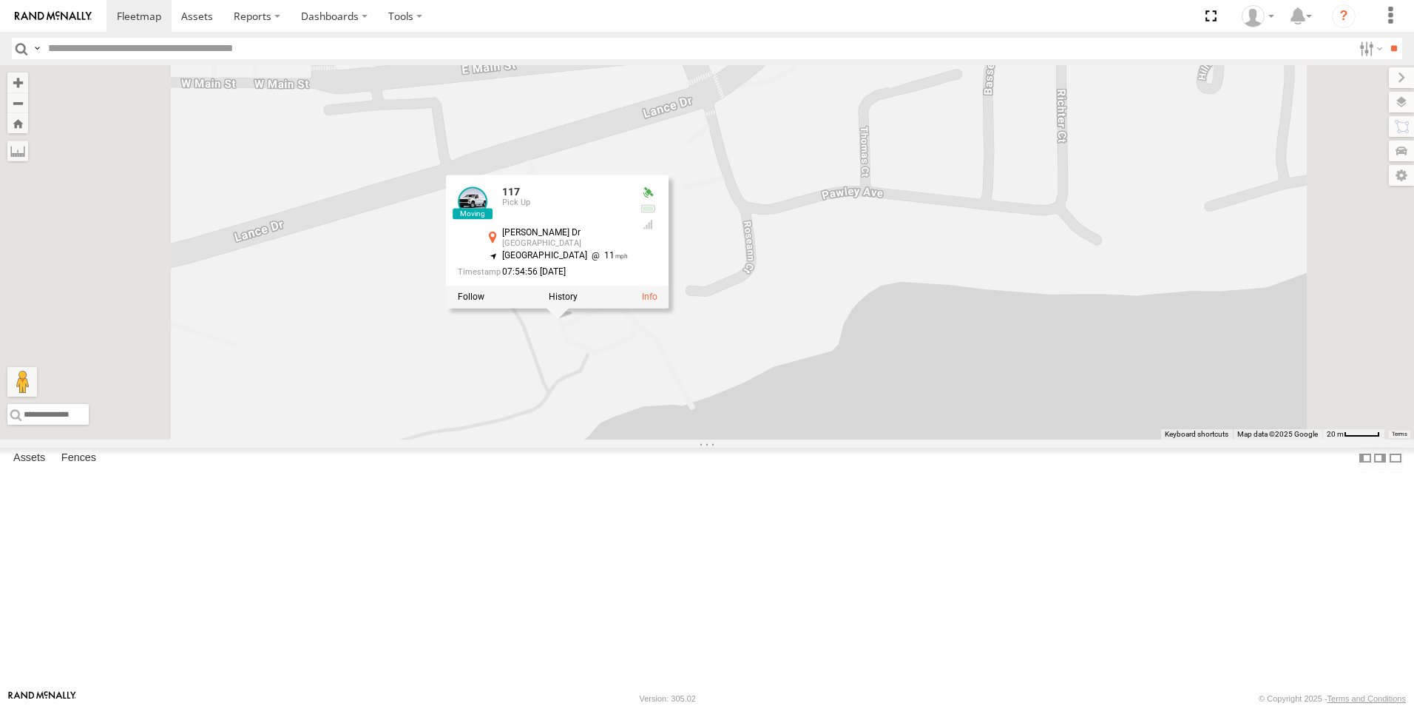
click at [670, 439] on div "126 - Cory F 120 - 117 6078 121- Elisha 117 Pick Up Lance Dr Twin Lakes 42.5297…" at bounding box center [707, 252] width 1414 height 374
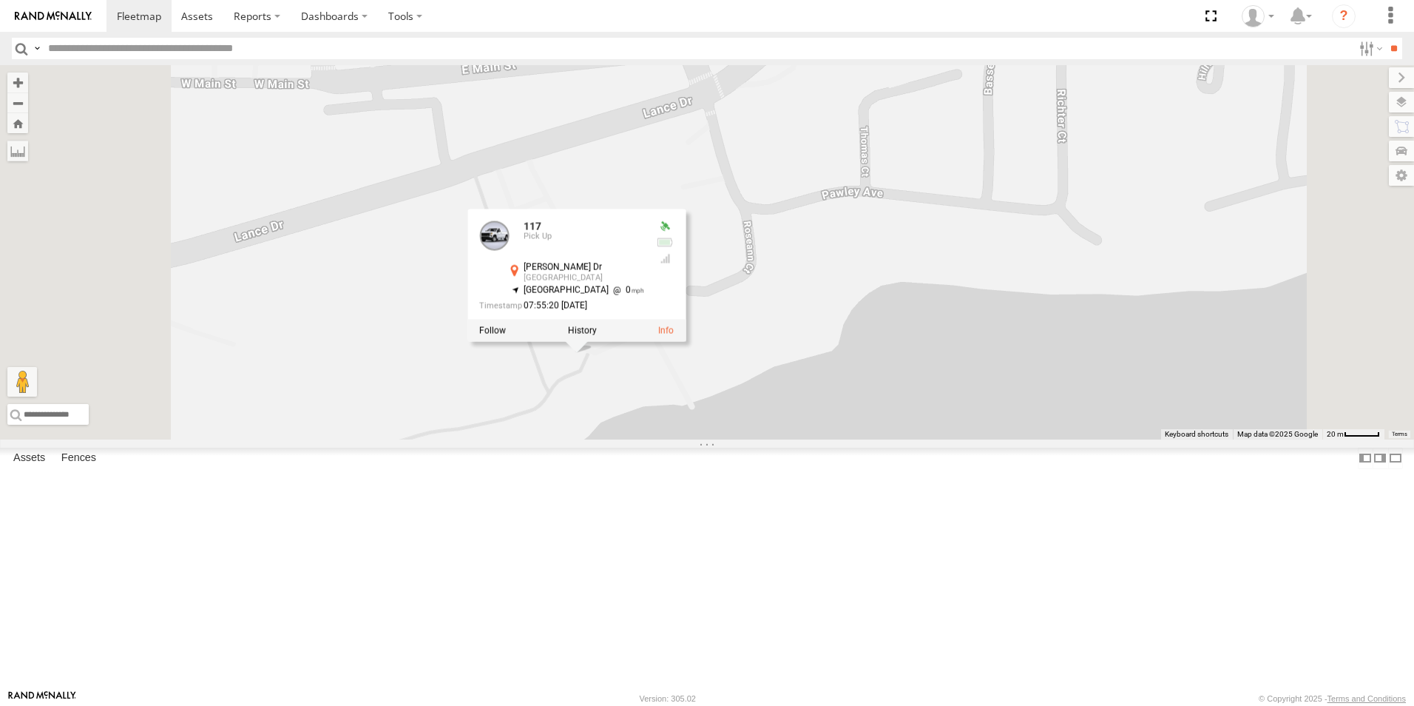
click at [612, 403] on div "126 - Cory F 120 - 117 6078 121- Elisha 117 Pick Up Lance Dr Twin Lakes 42.5295…" at bounding box center [707, 252] width 1414 height 374
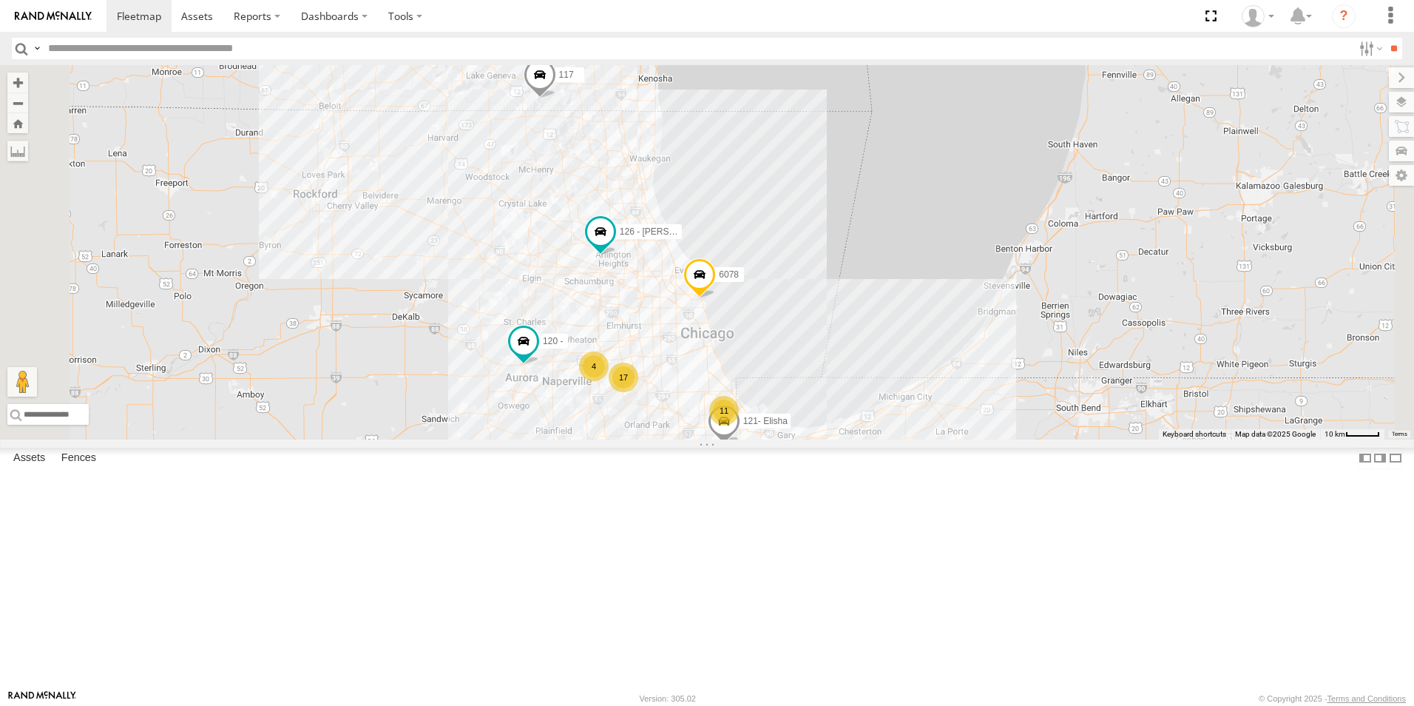
drag, startPoint x: 742, startPoint y: 308, endPoint x: 655, endPoint y: 328, distance: 89.7
click at [655, 328] on div "117 17 11 4 126 - Cory F 121- Elisha 120 - 6078" at bounding box center [707, 252] width 1414 height 374
click at [57, 18] on img at bounding box center [53, 16] width 77 height 10
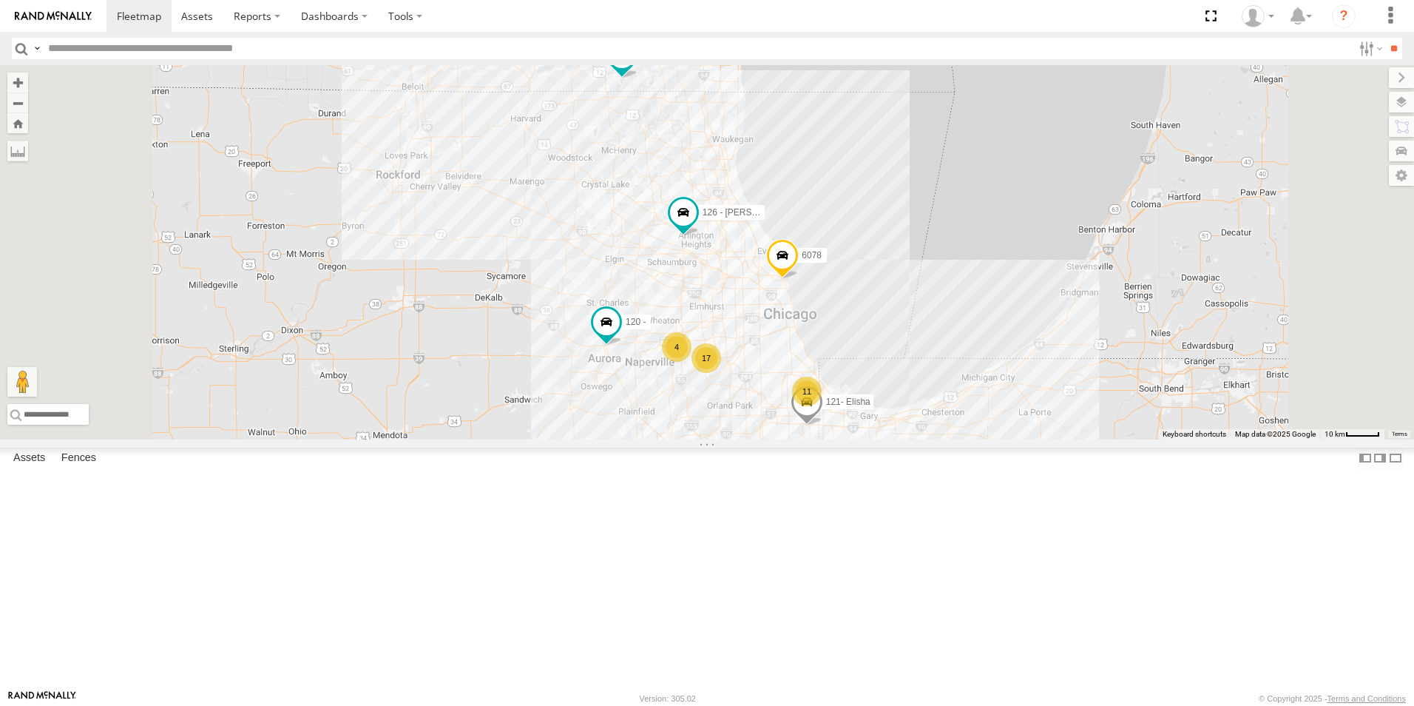
click at [0, 0] on div at bounding box center [0, 0] width 0 height 0
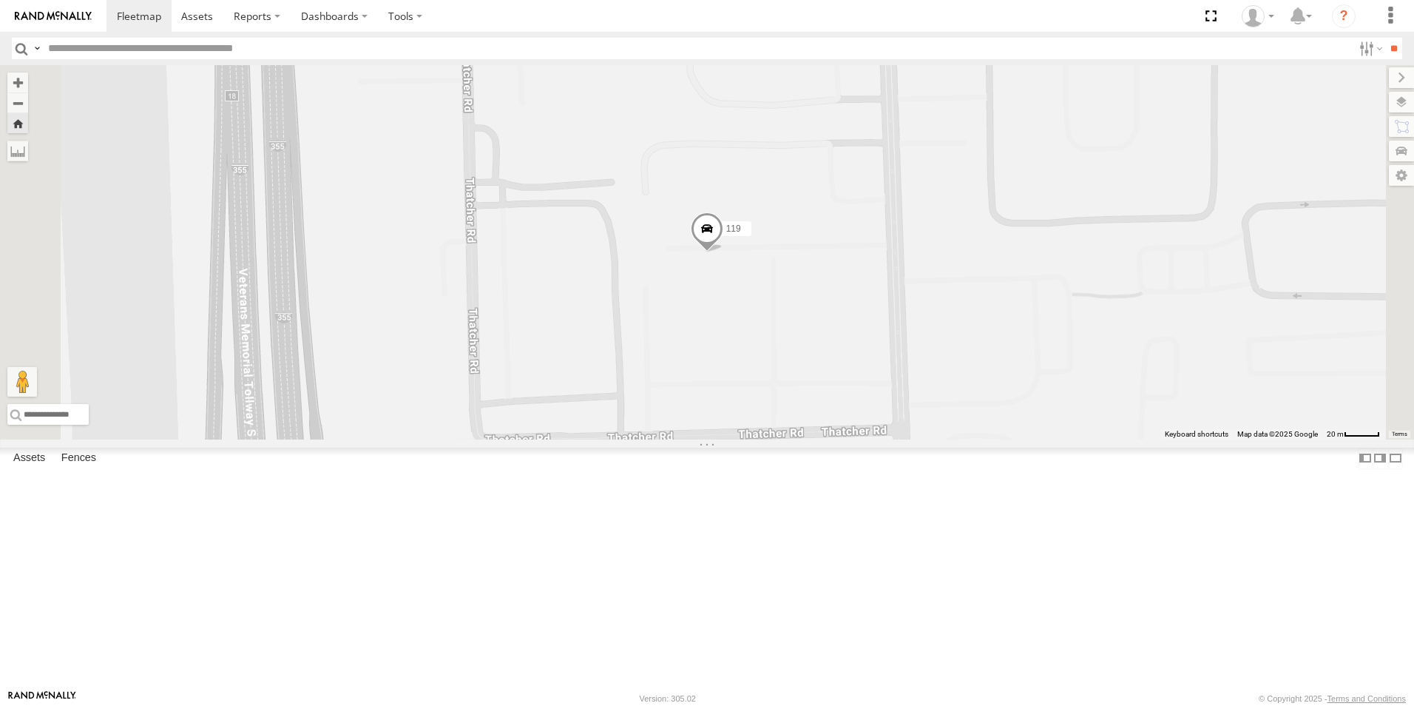
click at [0, 0] on div at bounding box center [0, 0] width 0 height 0
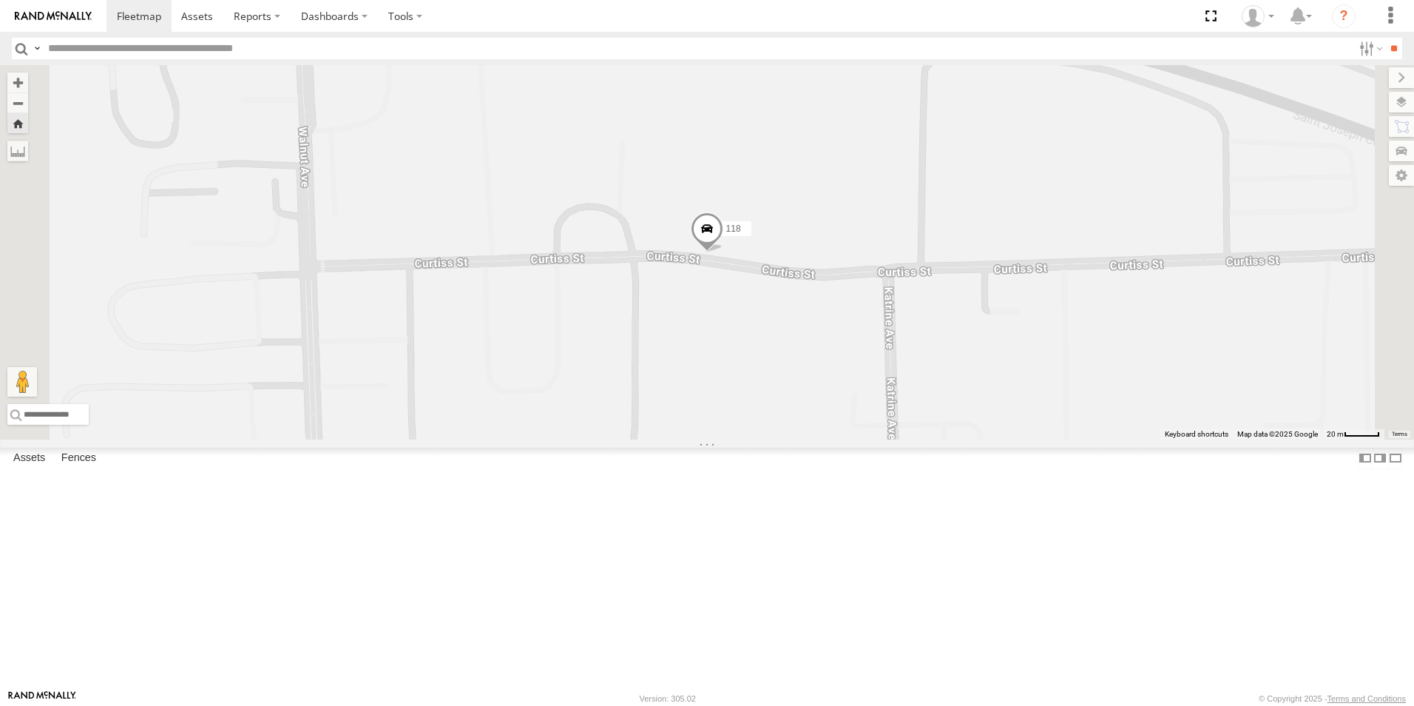
click at [0, 0] on div at bounding box center [0, 0] width 0 height 0
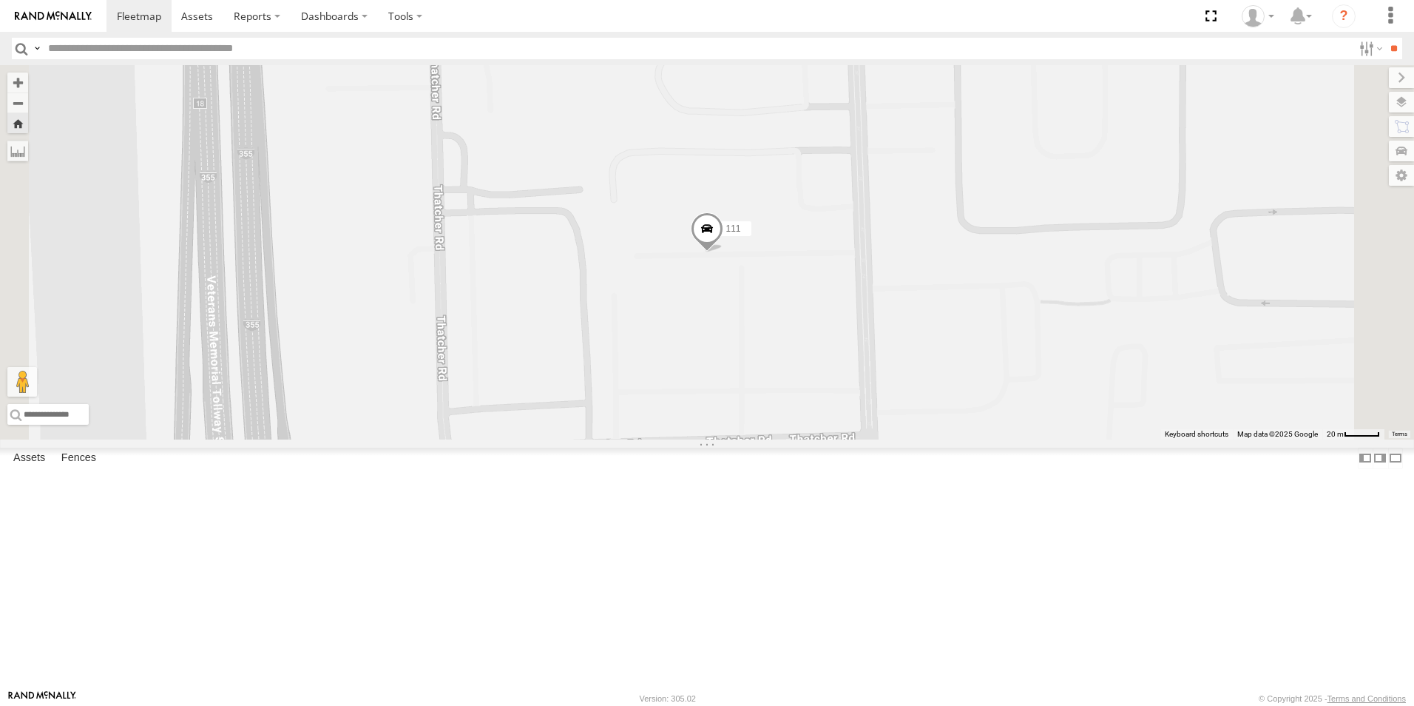
click at [76, 18] on img at bounding box center [53, 16] width 77 height 10
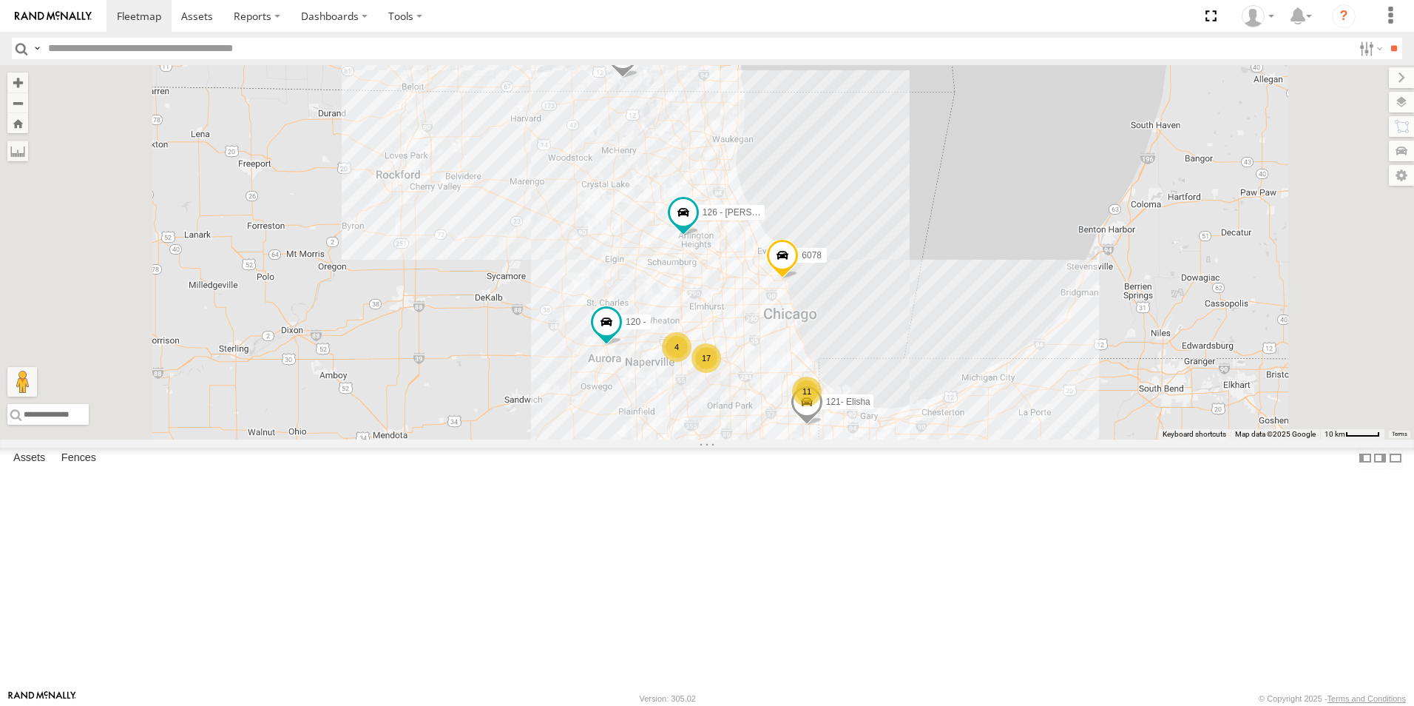
click at [16, 7] on link at bounding box center [53, 16] width 106 height 32
